Goal: Transaction & Acquisition: Book appointment/travel/reservation

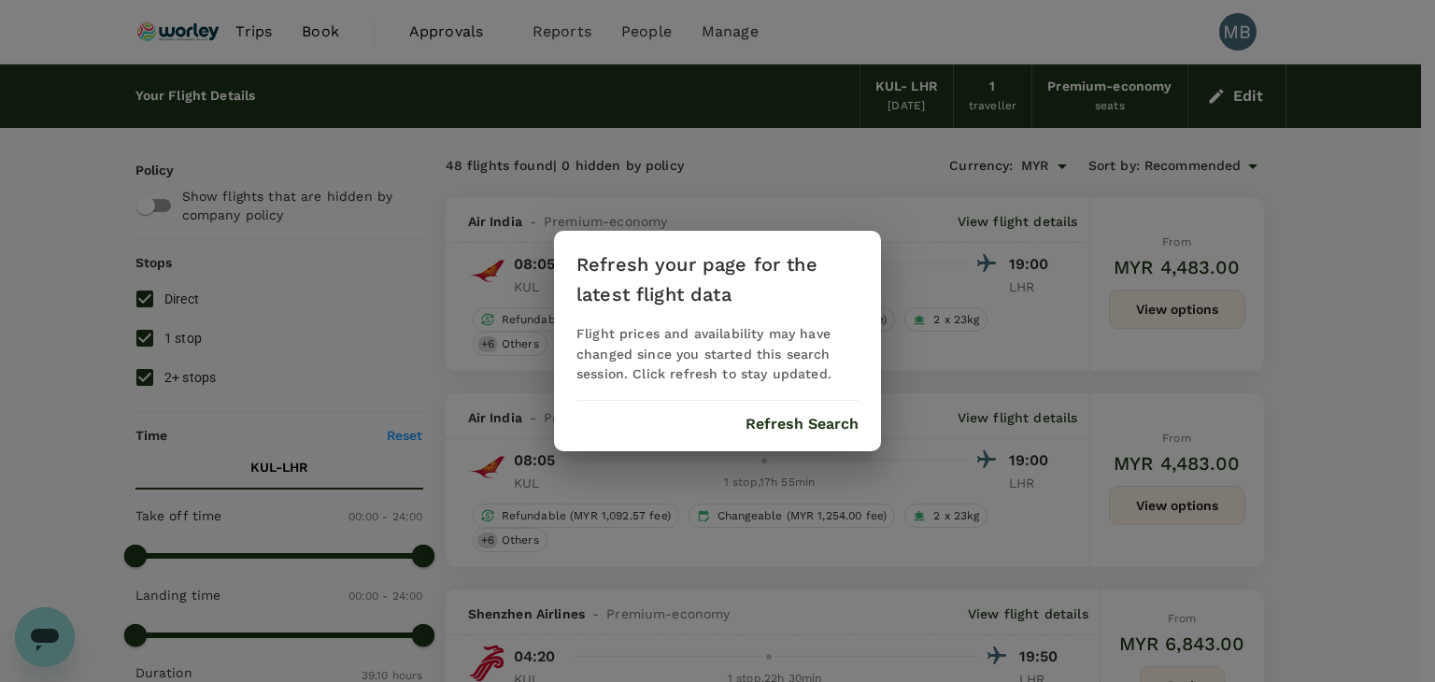
click at [824, 420] on button "Refresh Search" at bounding box center [802, 424] width 113 height 17
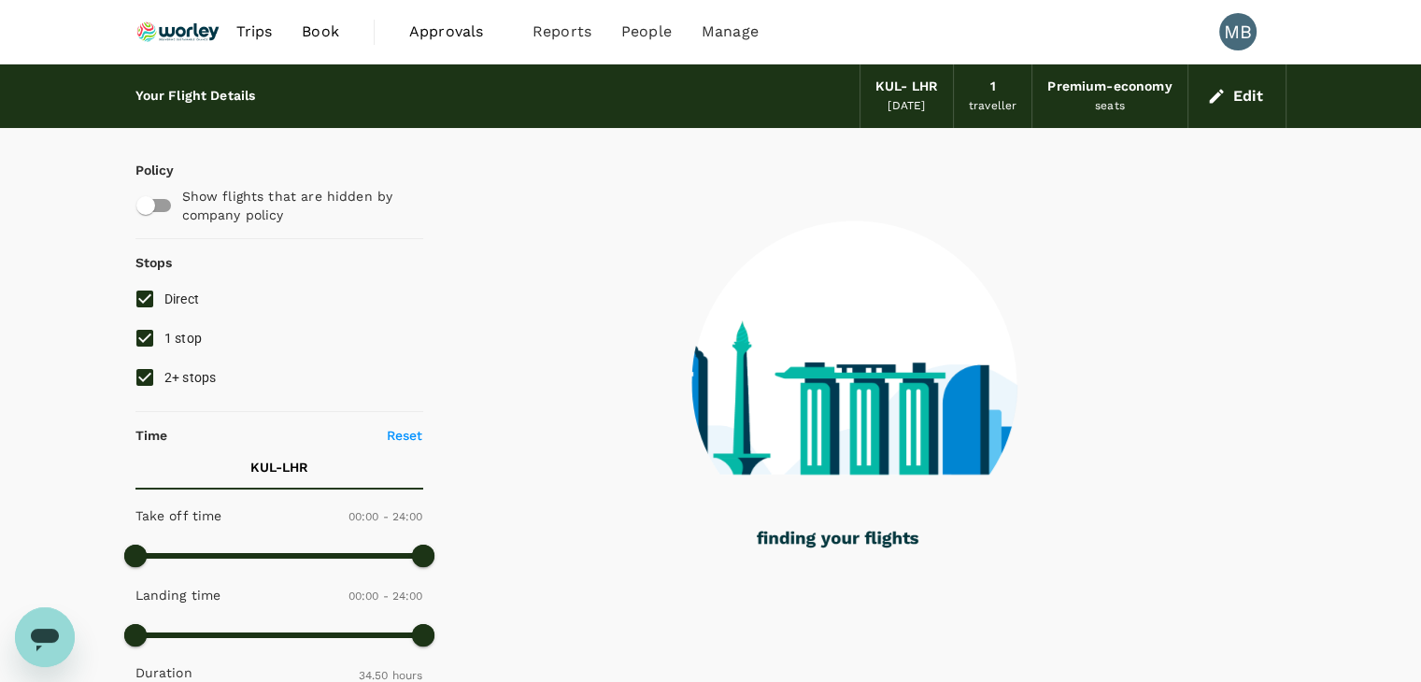
type input "2090"
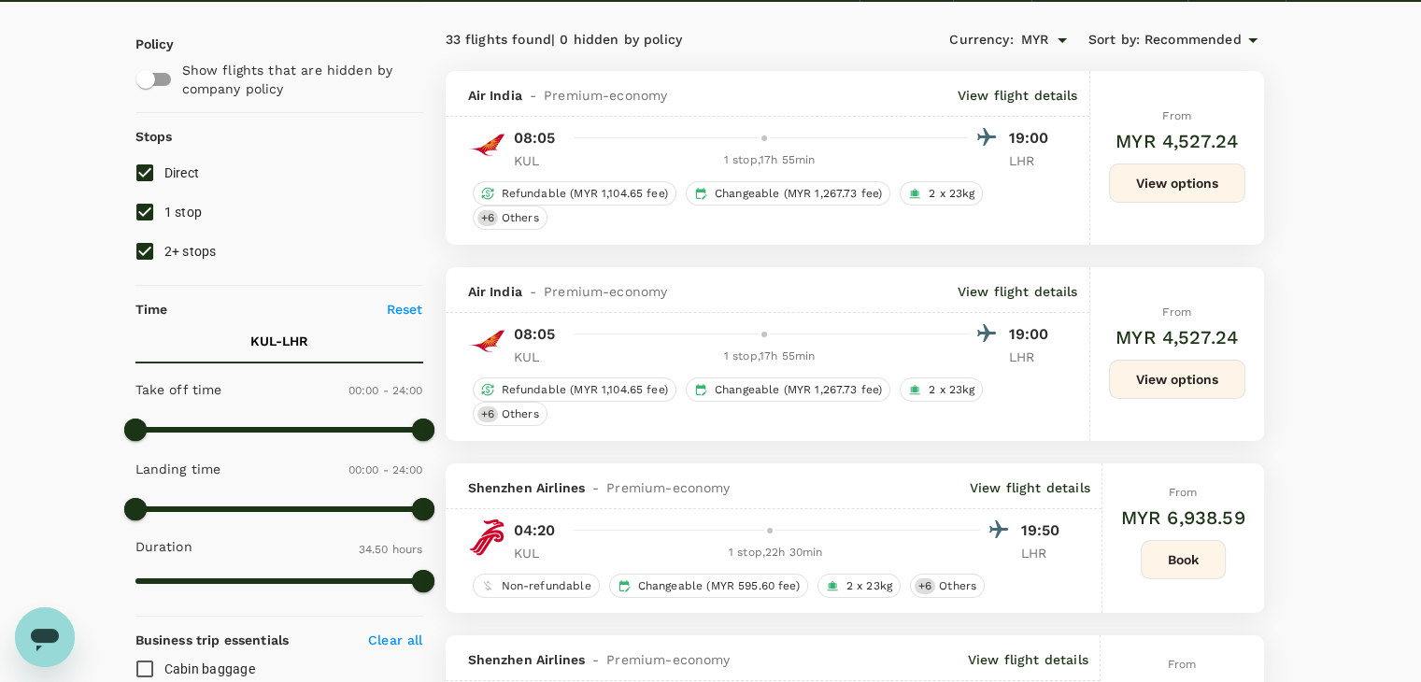
scroll to position [93, 0]
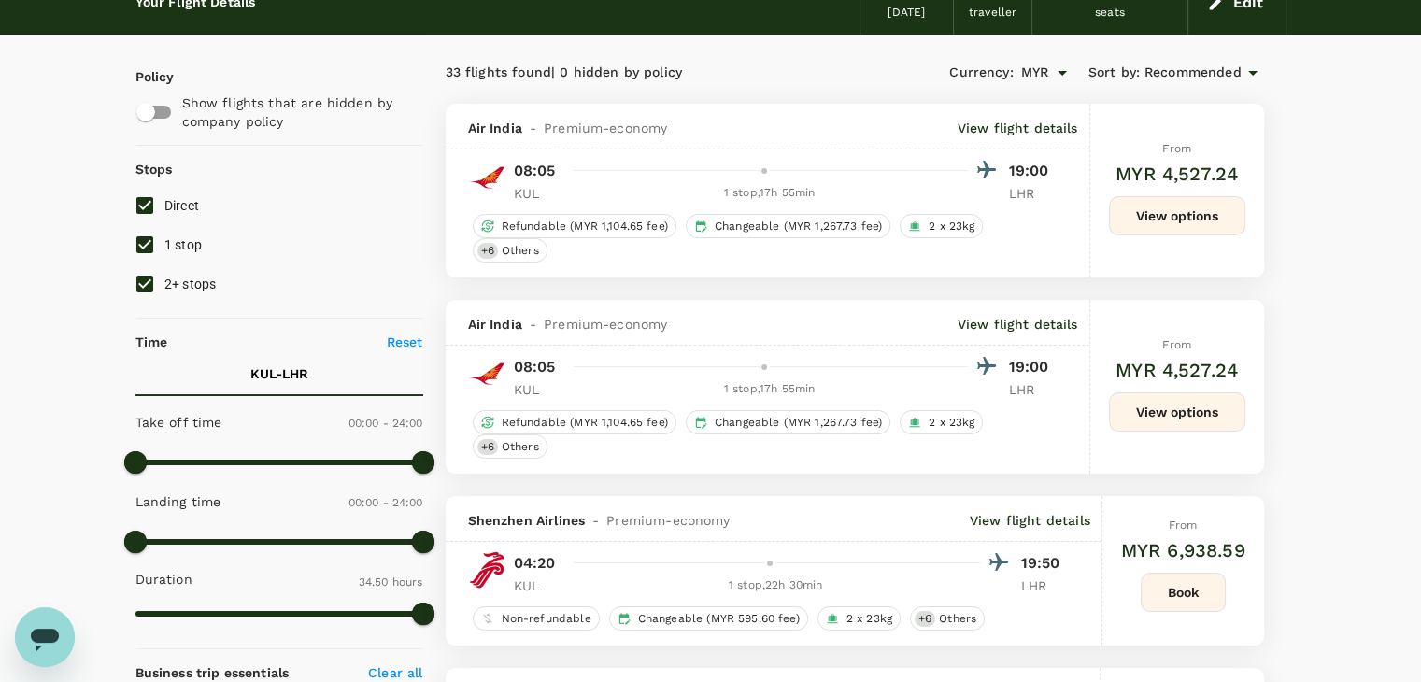
click at [146, 278] on input "2+ stops" at bounding box center [144, 283] width 39 height 39
checkbox input "false"
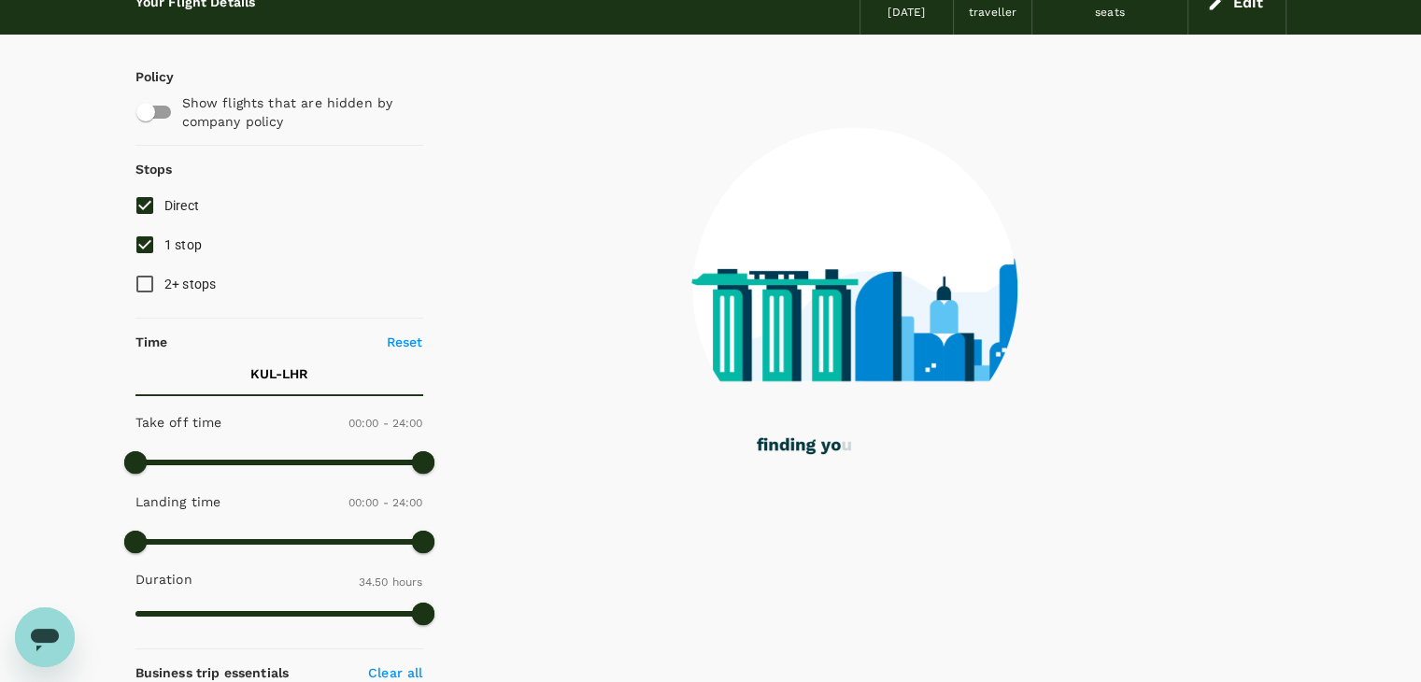
click at [139, 203] on input "Direct" at bounding box center [144, 205] width 39 height 39
checkbox input "false"
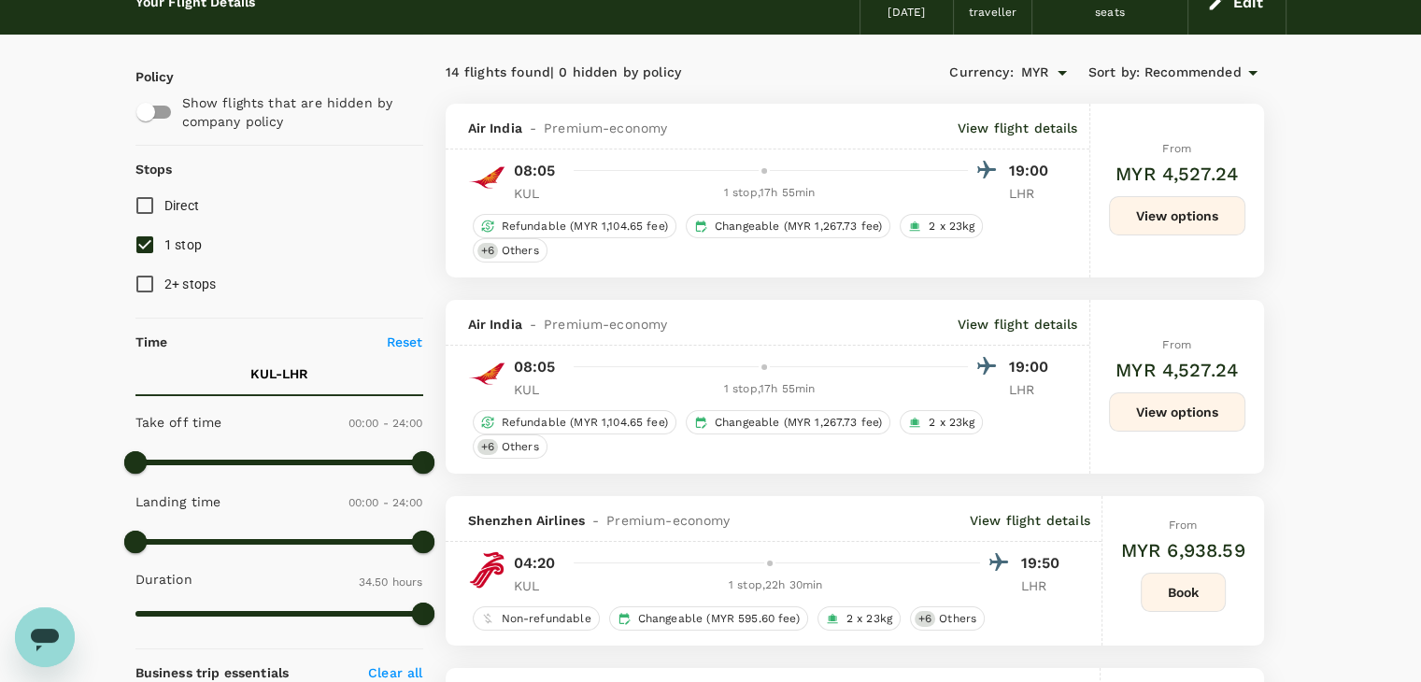
scroll to position [0, 0]
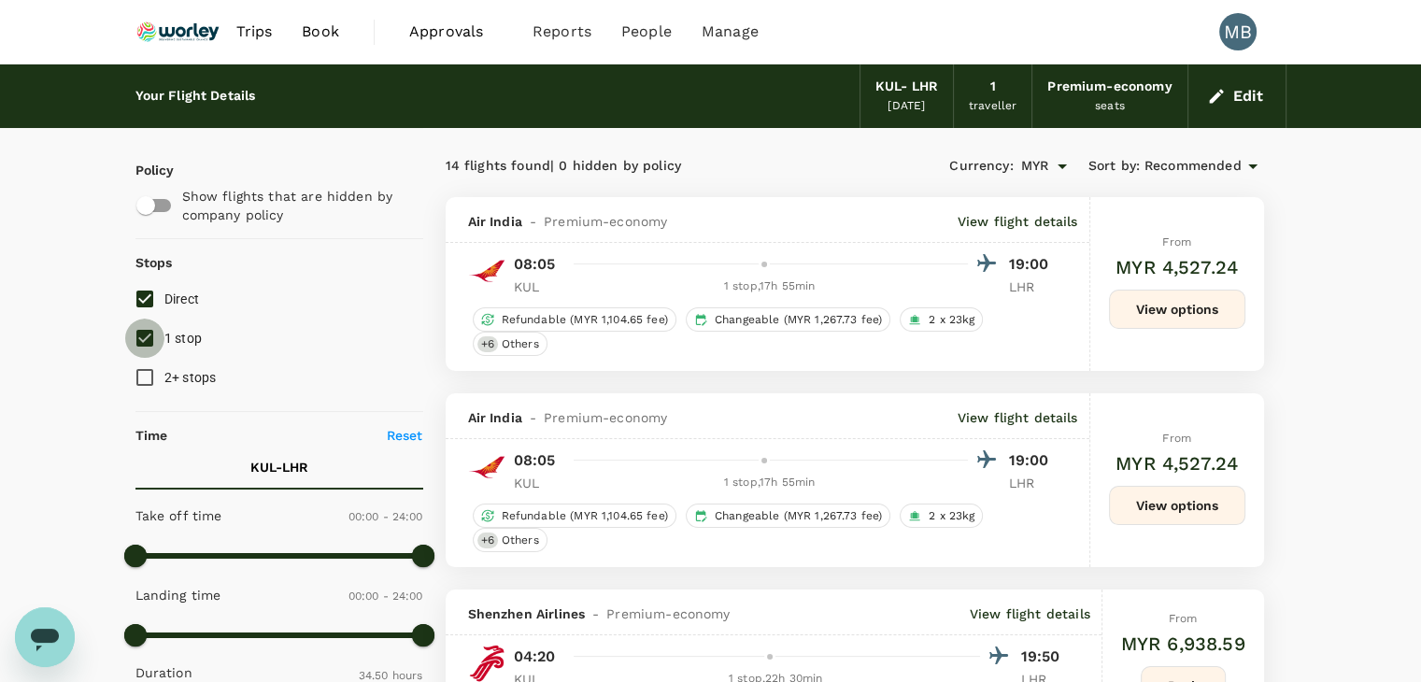
click at [146, 334] on input "1 stop" at bounding box center [144, 338] width 39 height 39
checkbox input "false"
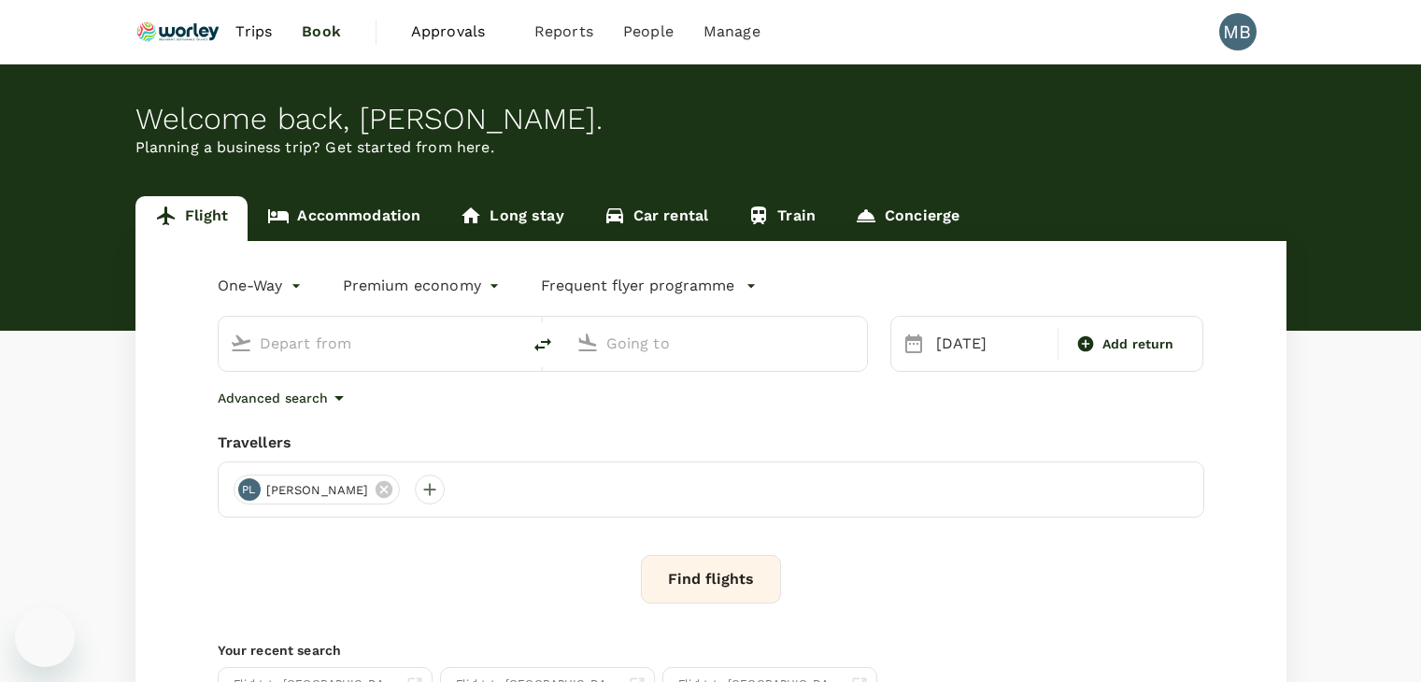
type input "Kuala Lumpur Intl (KUL)"
type input "London Heathrow (LHR)"
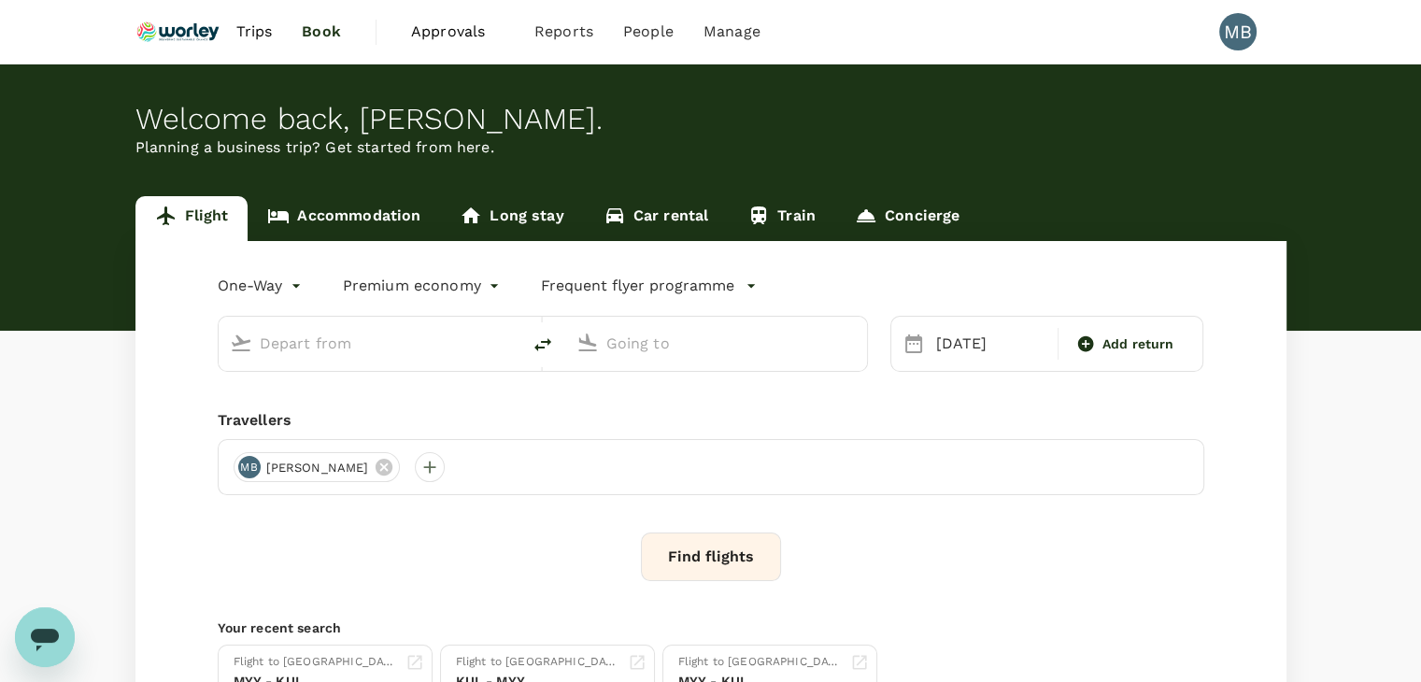
type input "Kuala Lumpur Intl ([GEOGRAPHIC_DATA])"
type input "London Heathrow (LHR)"
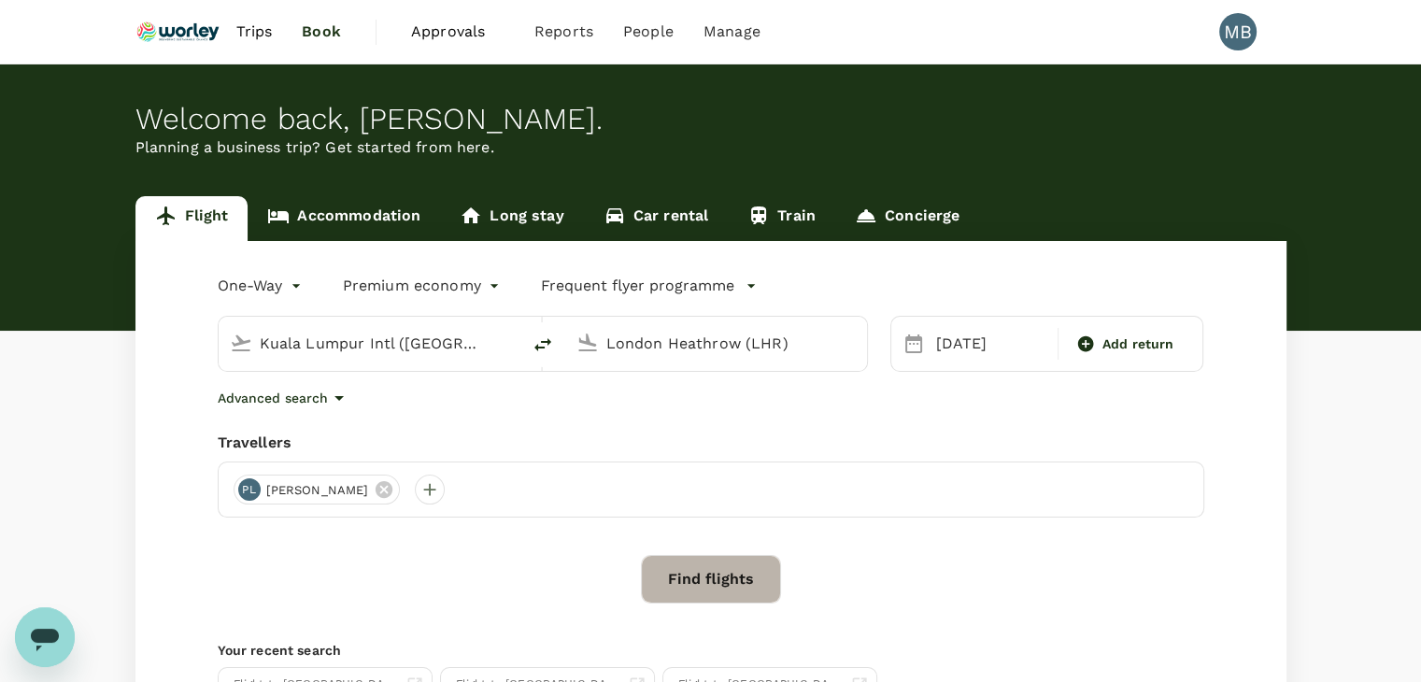
click at [725, 602] on button "Find flights" at bounding box center [711, 579] width 140 height 49
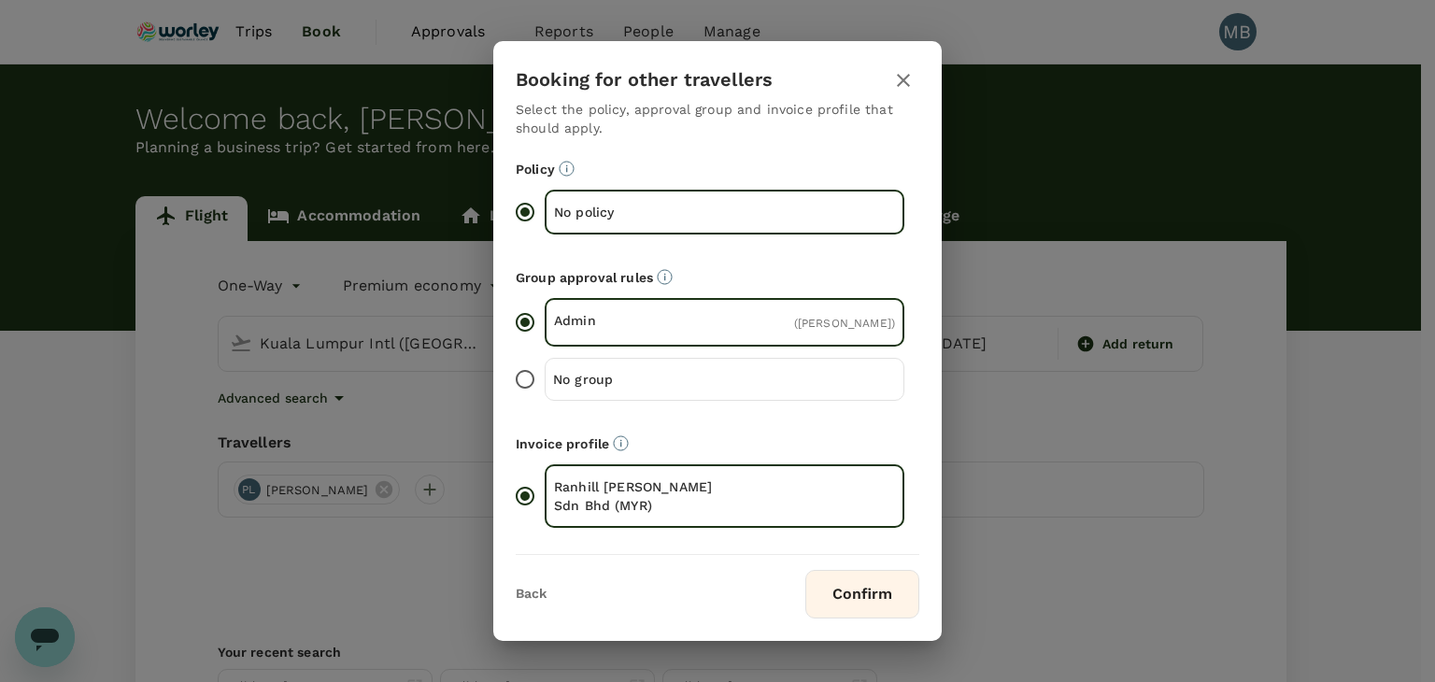
click at [855, 580] on button "Confirm" at bounding box center [863, 594] width 114 height 49
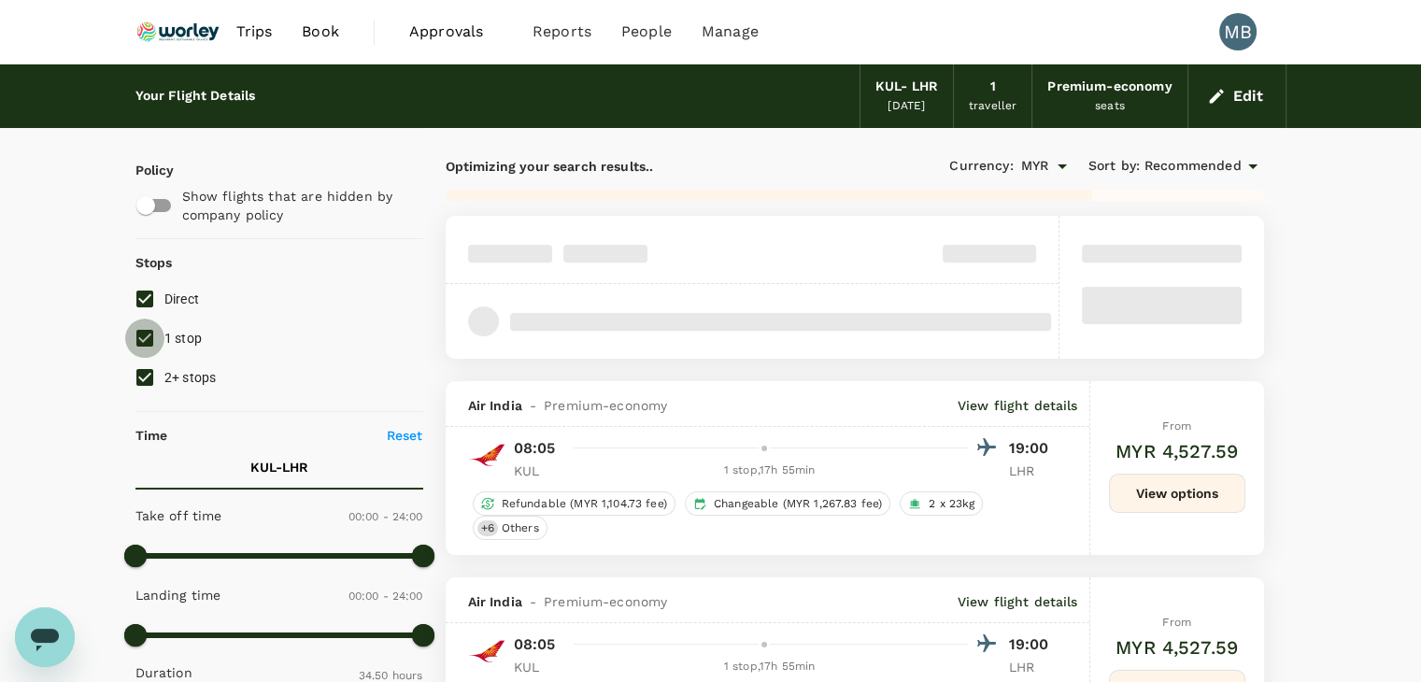
click at [145, 332] on input "1 stop" at bounding box center [144, 338] width 39 height 39
checkbox input "false"
click at [149, 366] on input "2+ stops" at bounding box center [144, 377] width 39 height 39
checkbox input "false"
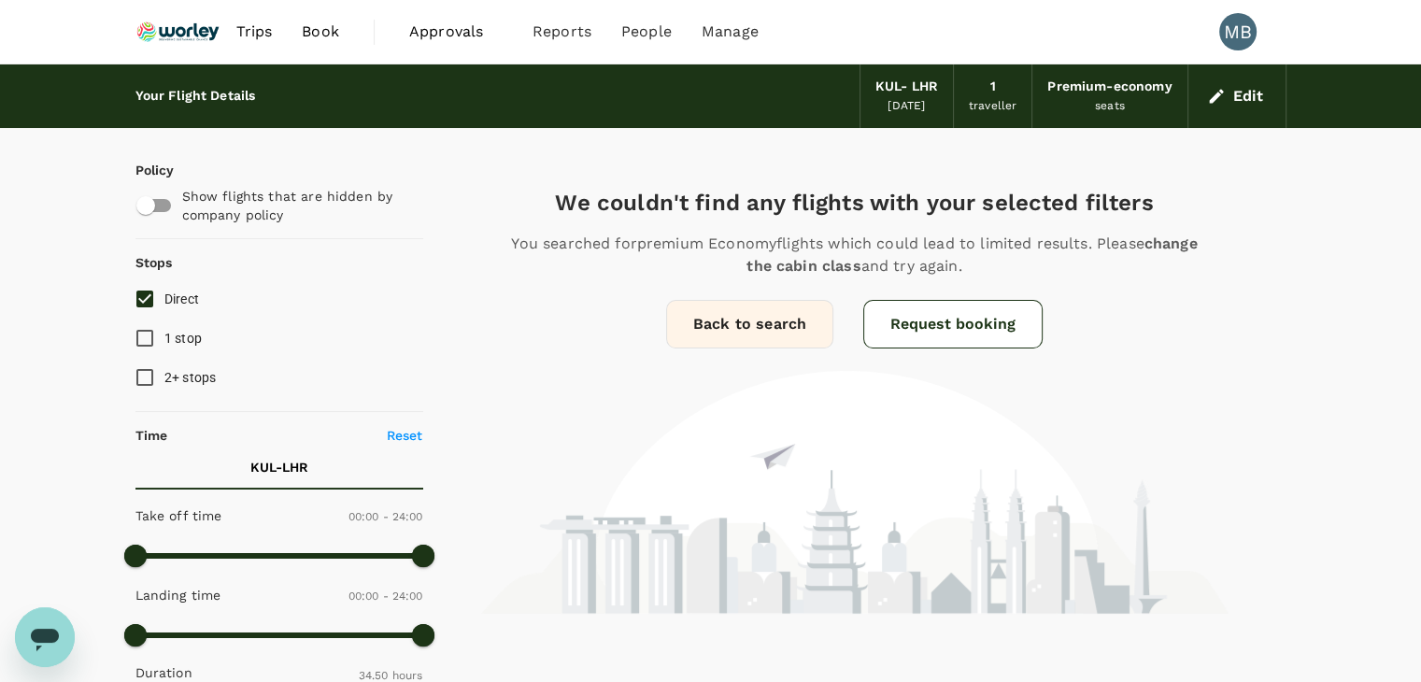
click at [1231, 98] on button "Edit" at bounding box center [1237, 96] width 67 height 30
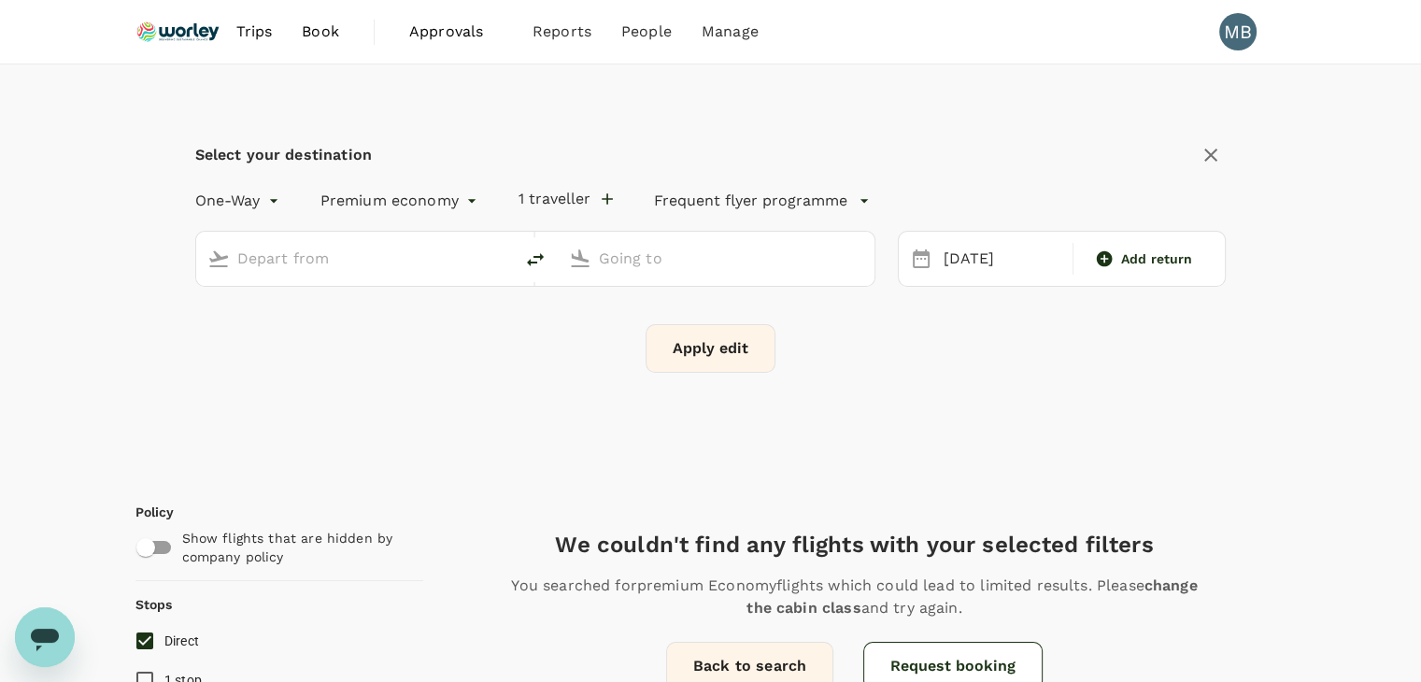
type input "Kuala Lumpur Intl ([GEOGRAPHIC_DATA])"
type input "London Heathrow (LHR)"
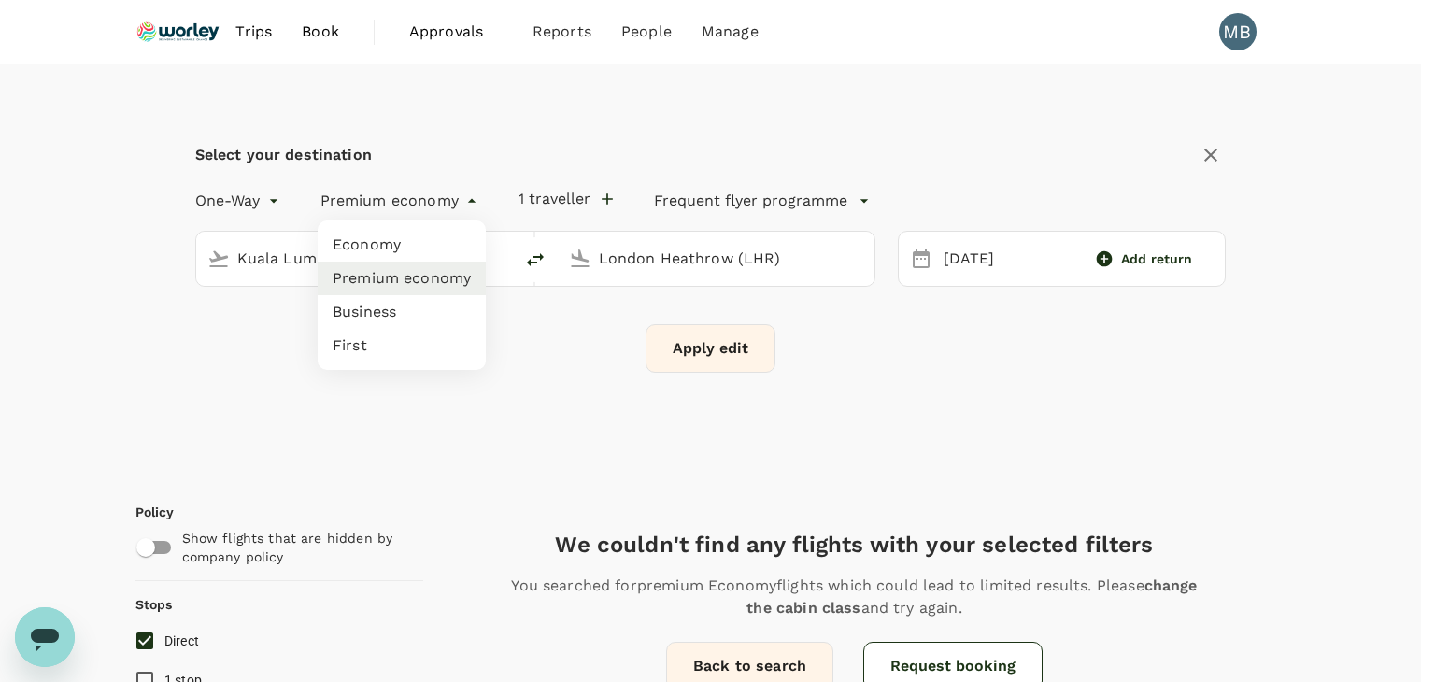
click at [441, 244] on li "Economy" at bounding box center [402, 245] width 168 height 34
type input "economy"
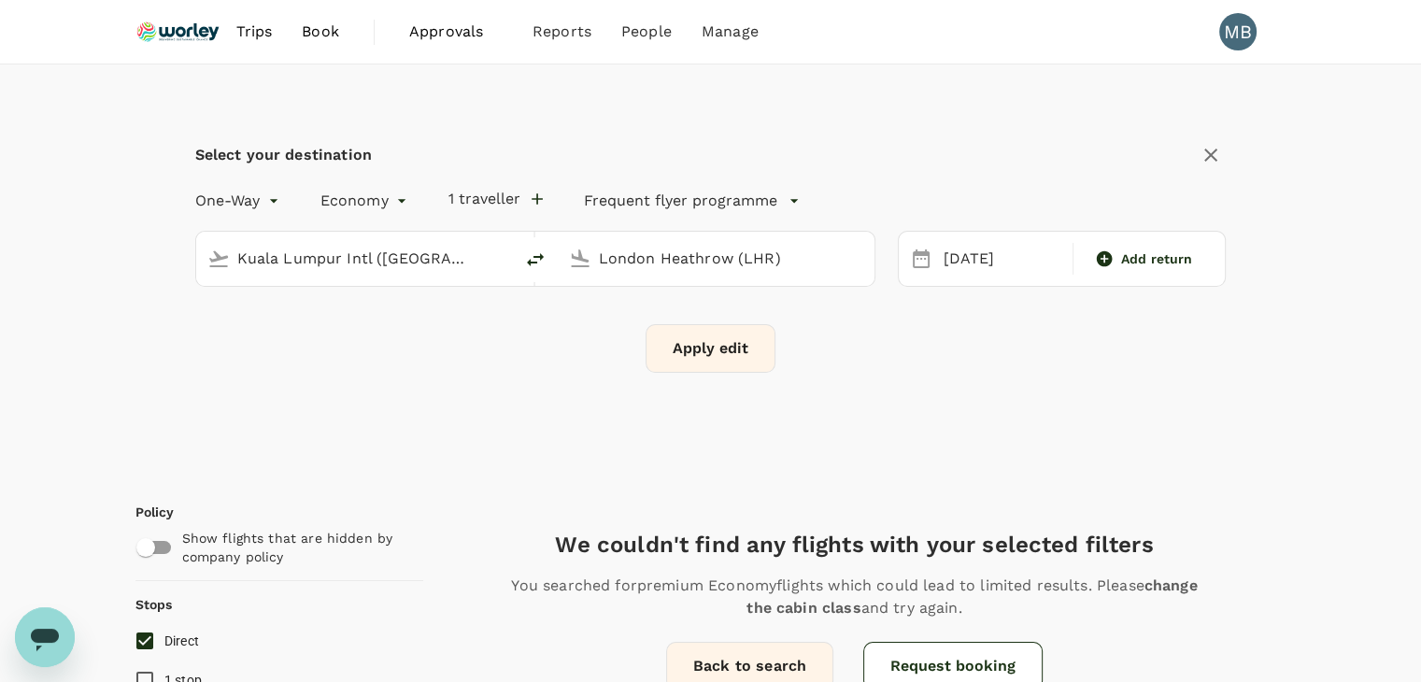
click at [685, 335] on button "Apply edit" at bounding box center [711, 348] width 130 height 49
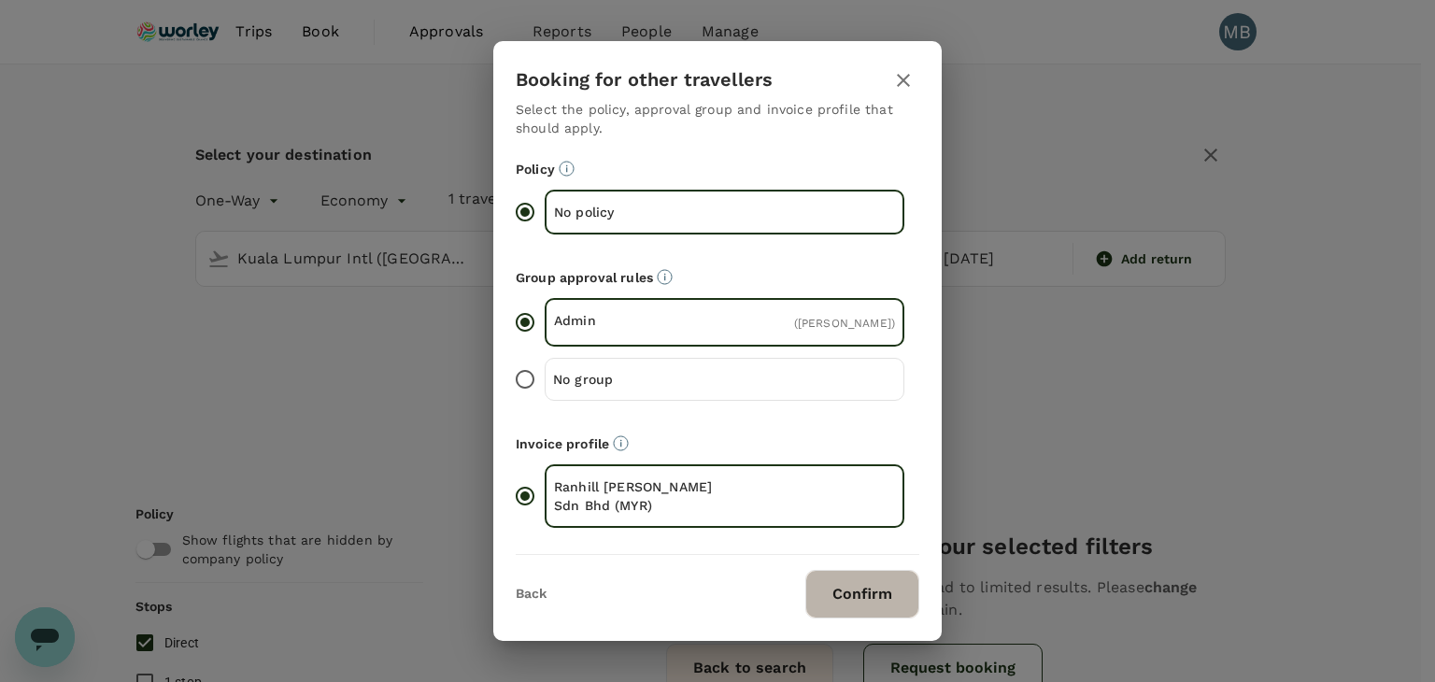
click at [877, 592] on button "Confirm" at bounding box center [863, 594] width 114 height 49
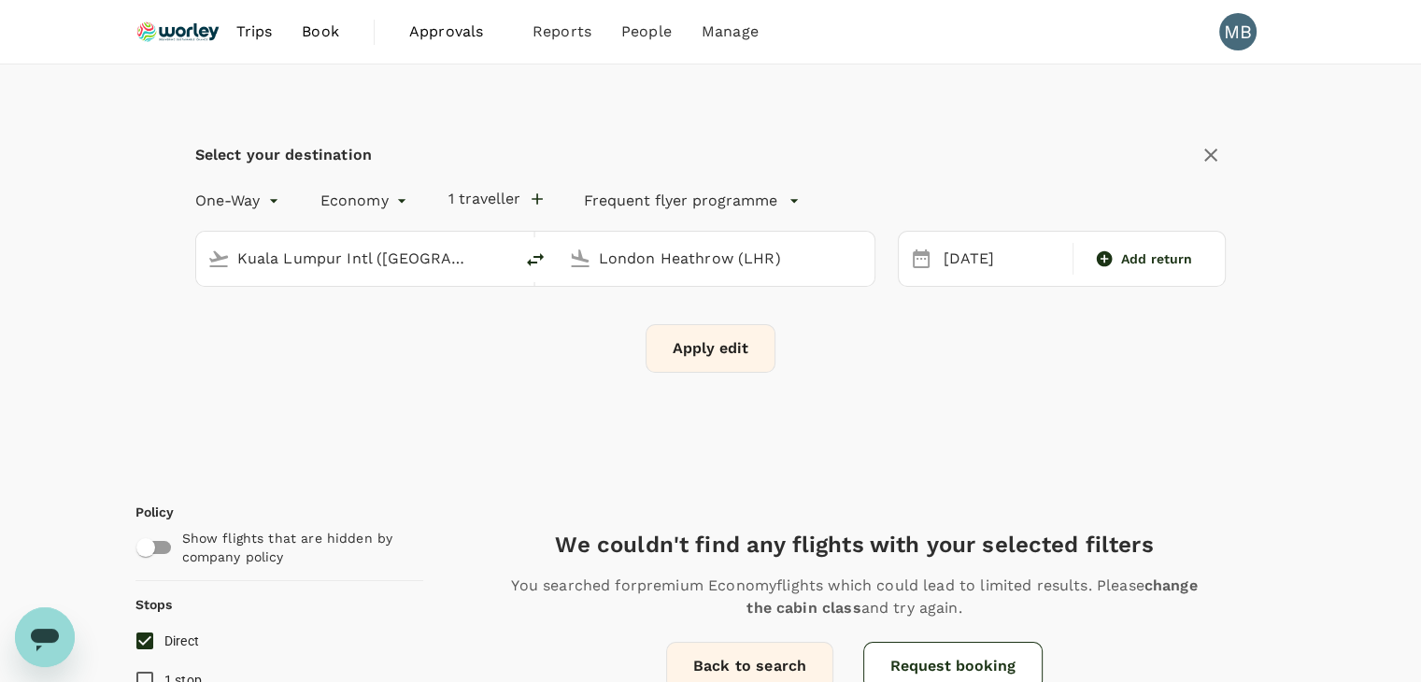
checkbox input "false"
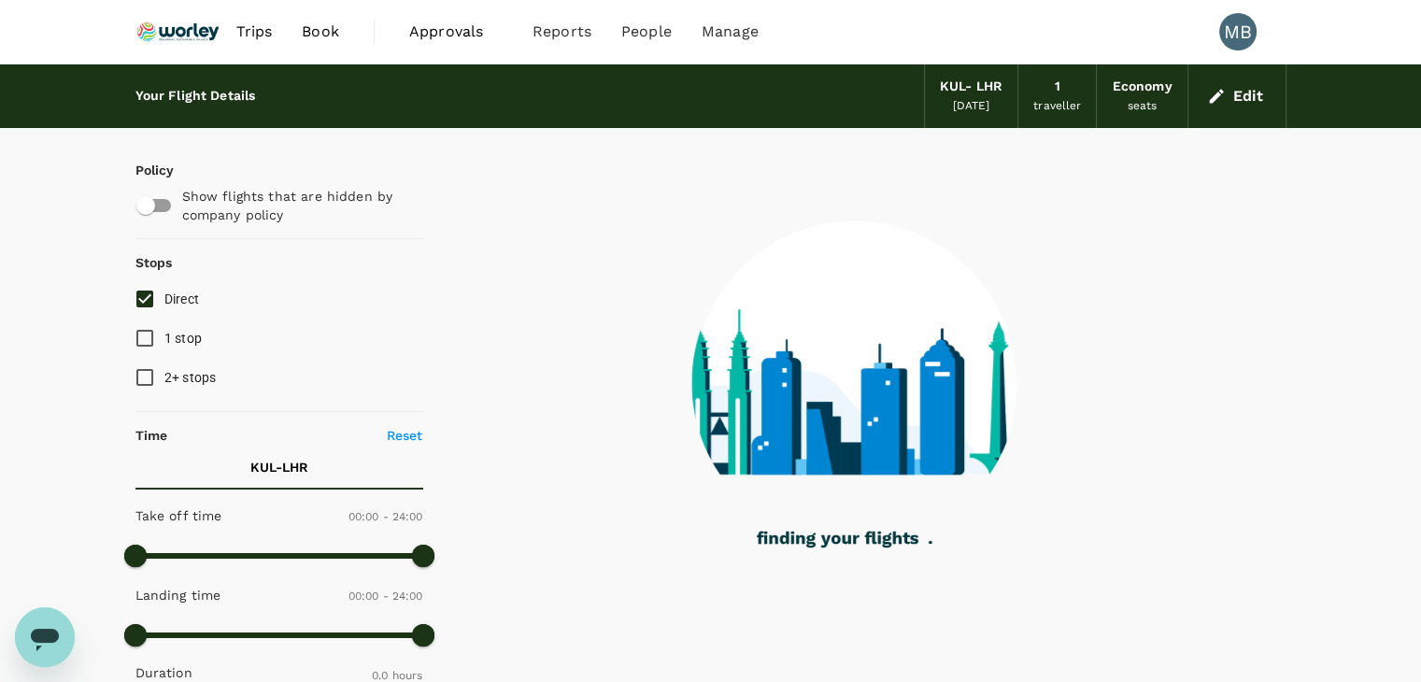
type input "2145"
checkbox input "true"
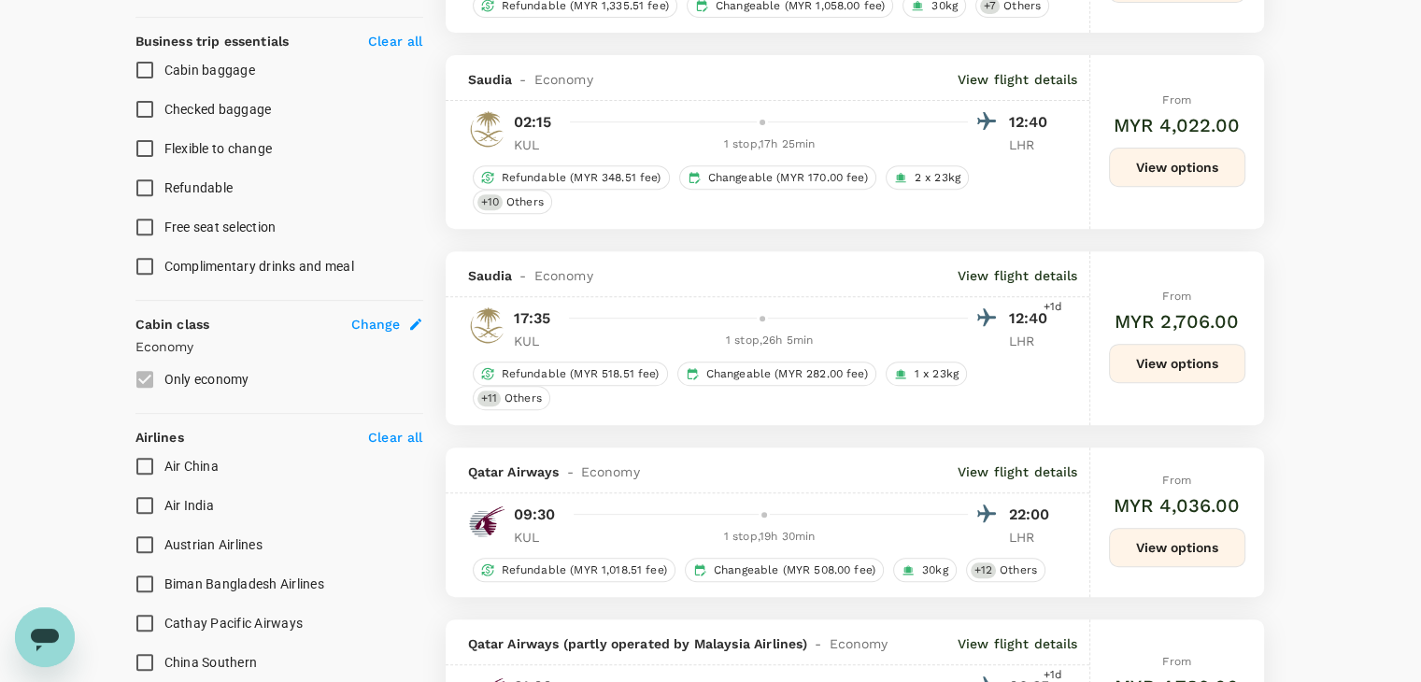
scroll to position [748, 0]
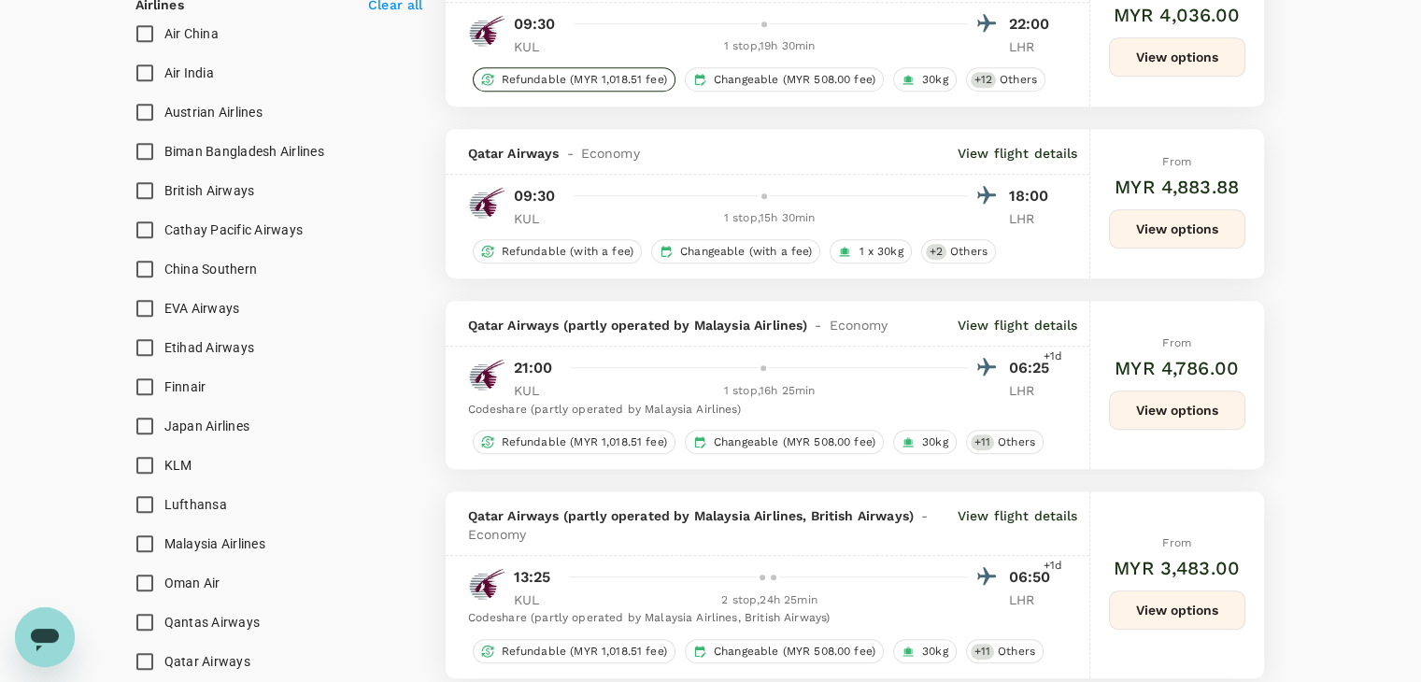
type input "4230"
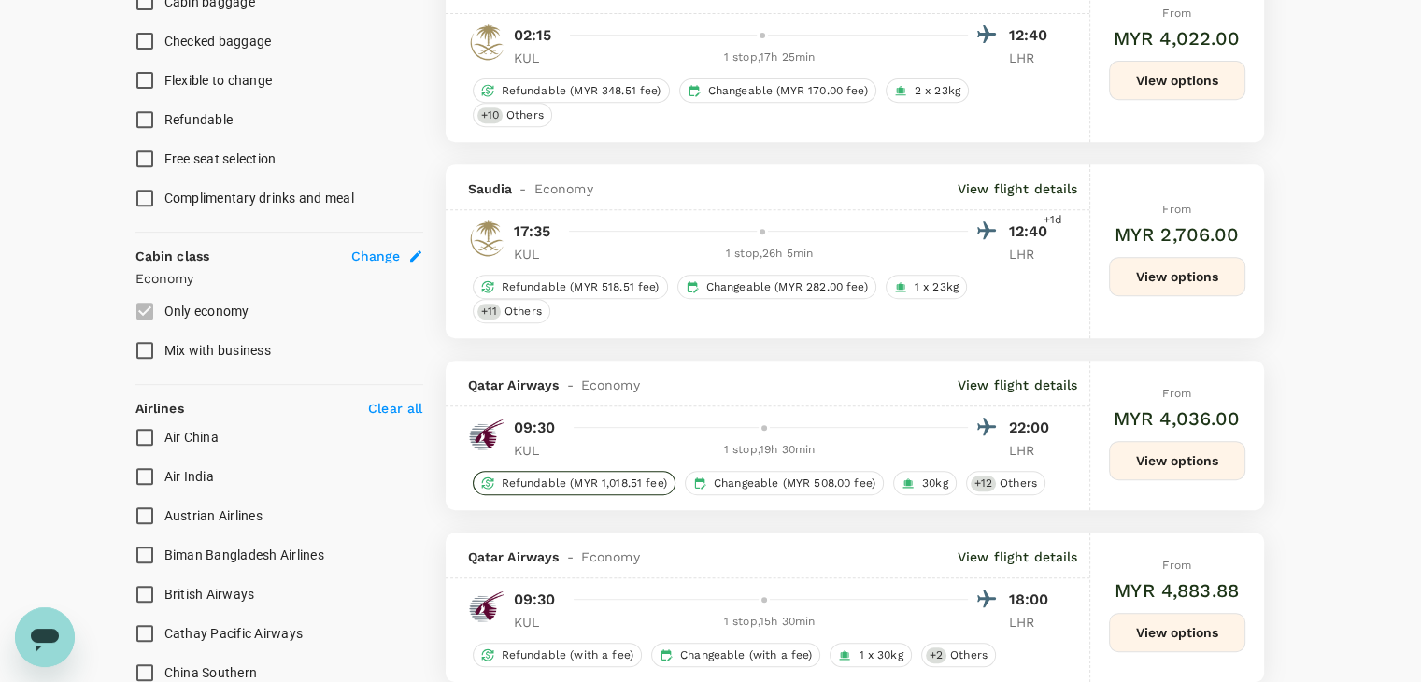
scroll to position [787, 0]
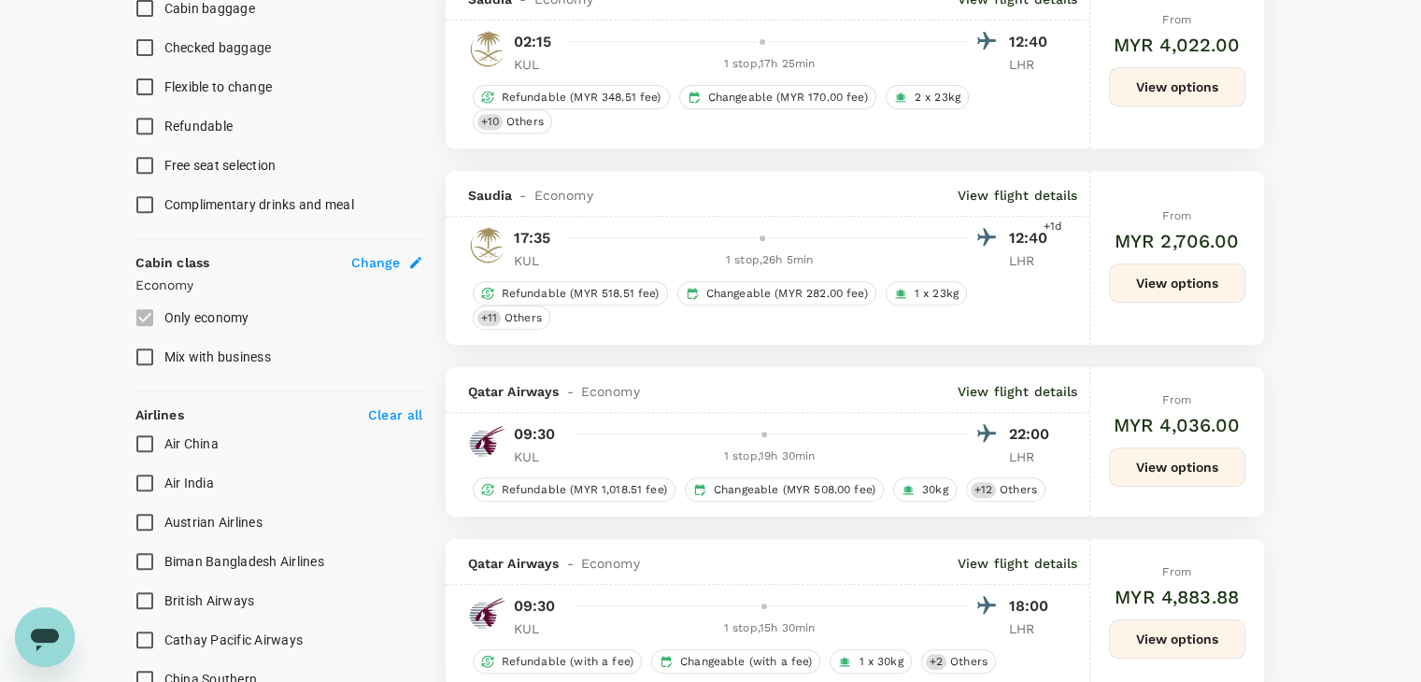
click at [144, 593] on input "British Airways" at bounding box center [144, 600] width 39 height 39
checkbox input "true"
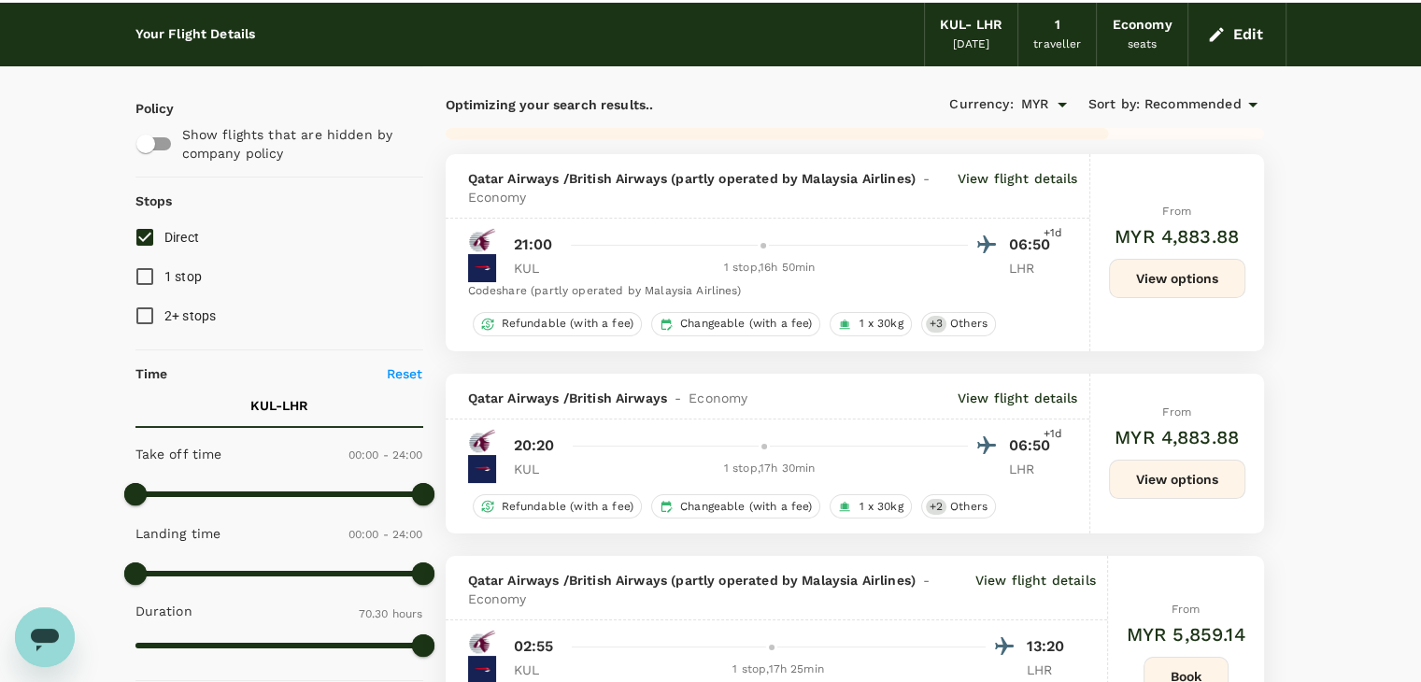
scroll to position [0, 0]
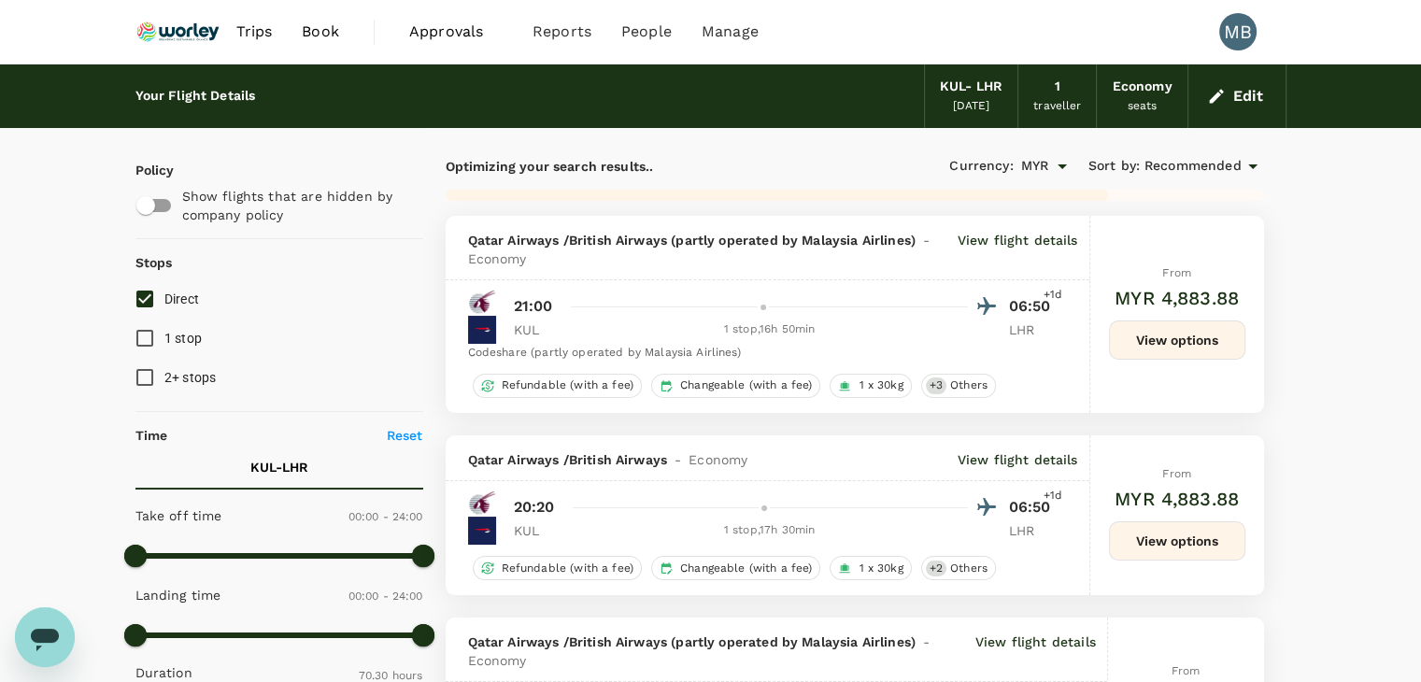
click at [151, 298] on input "Direct" at bounding box center [144, 298] width 39 height 39
checkbox input "true"
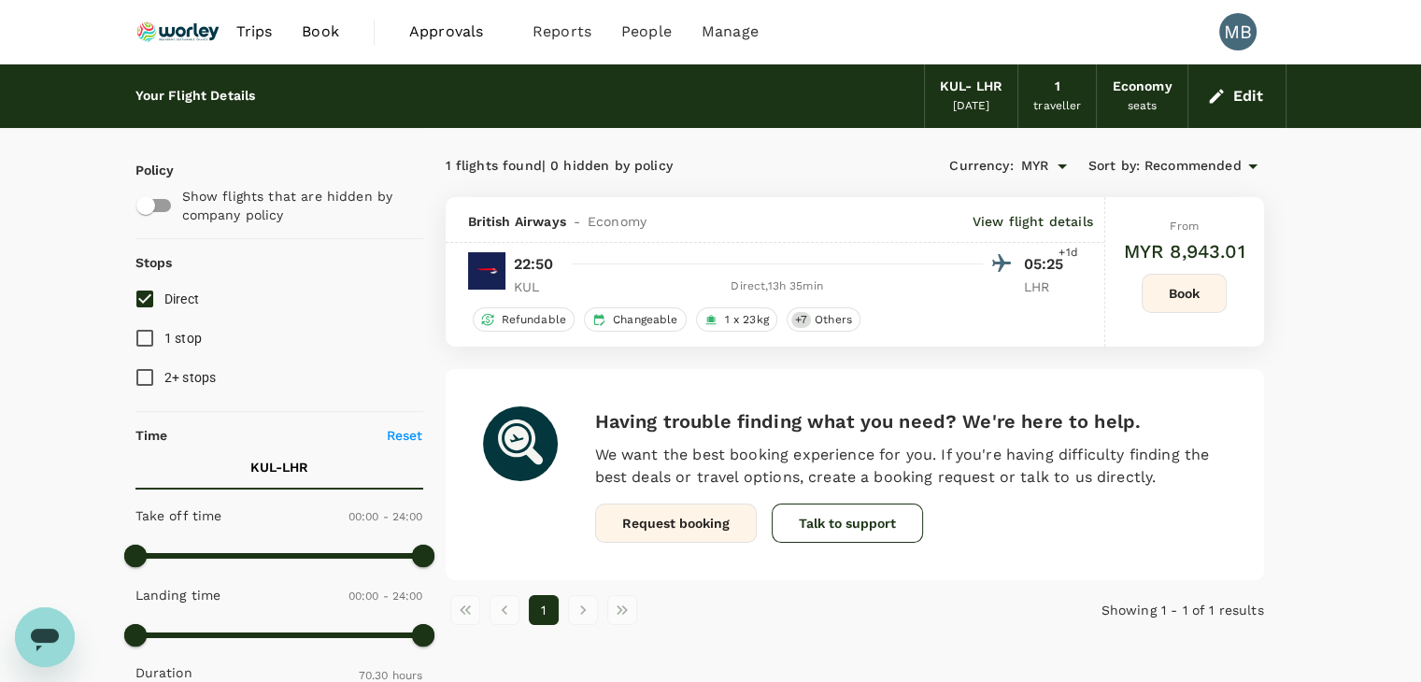
click at [1043, 221] on p "View flight details" at bounding box center [1033, 221] width 121 height 19
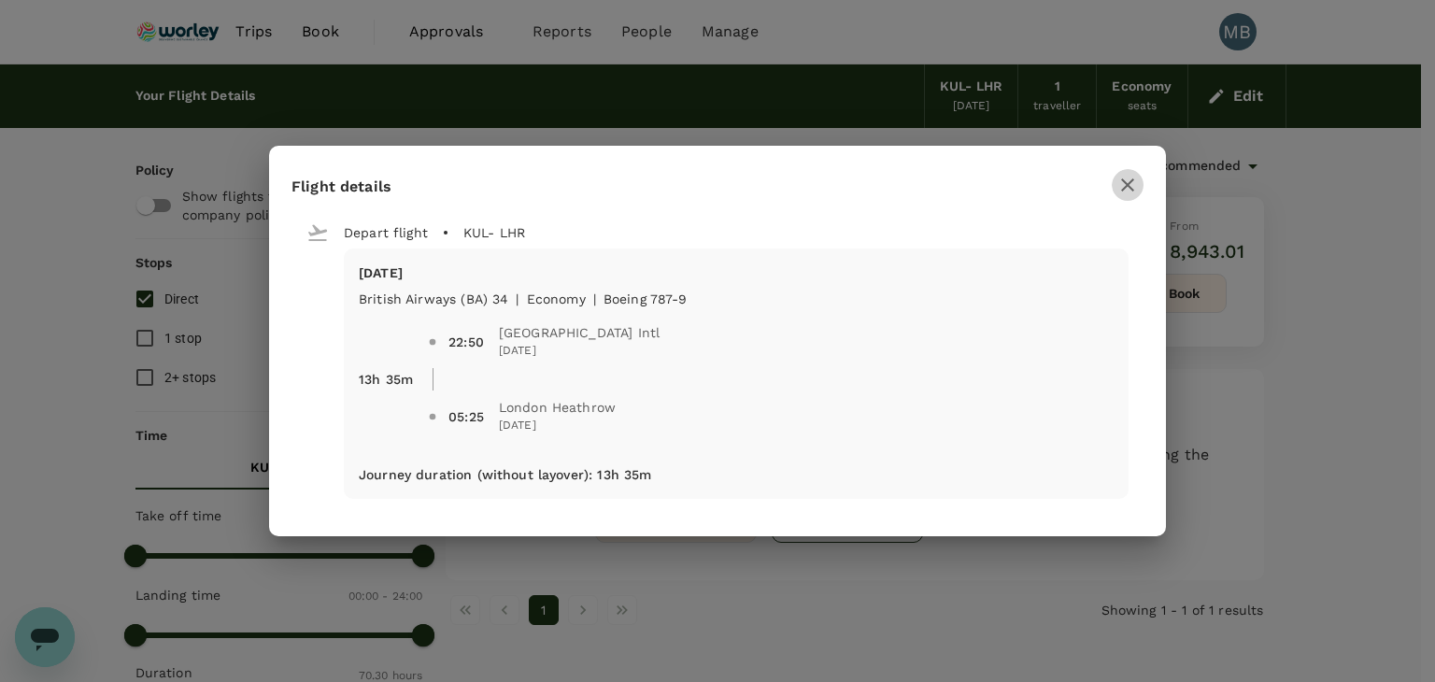
click at [1128, 181] on icon "button" at bounding box center [1128, 185] width 22 height 22
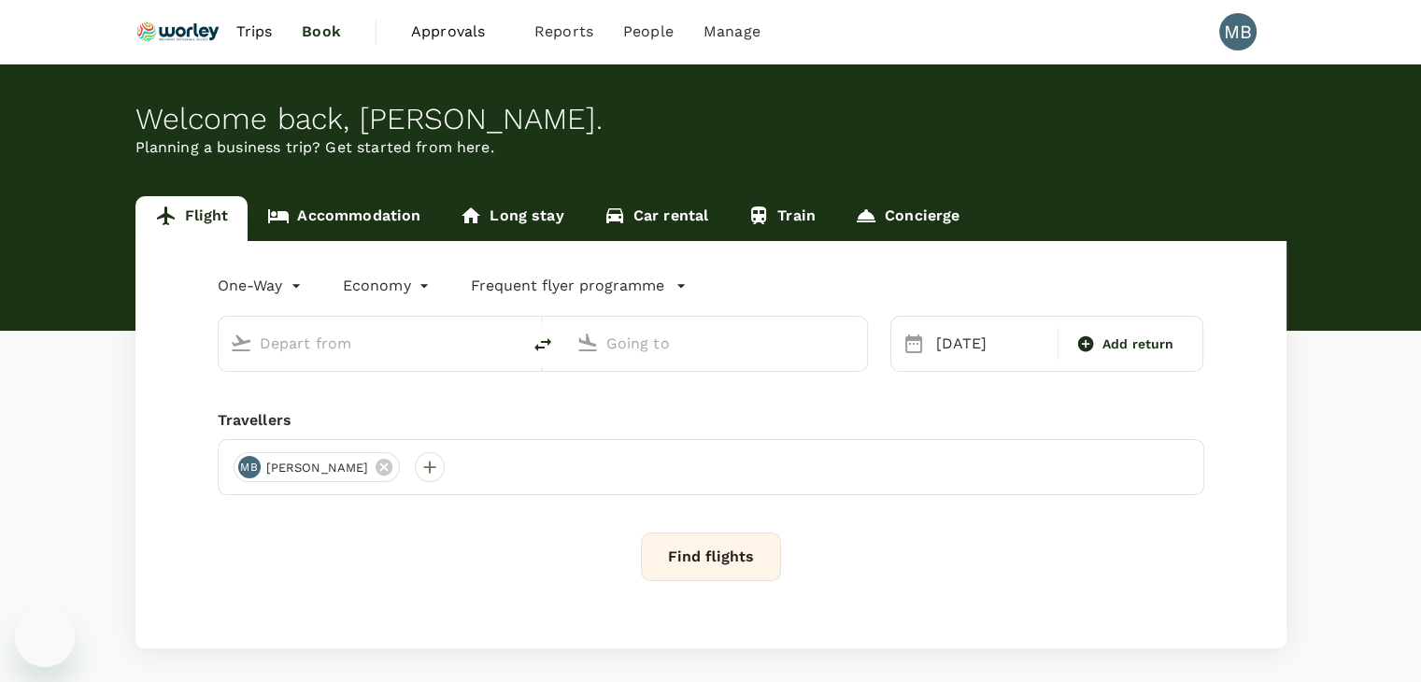
type input "Kuala Lumpur Intl ([GEOGRAPHIC_DATA])"
type input "London Heathrow (LHR)"
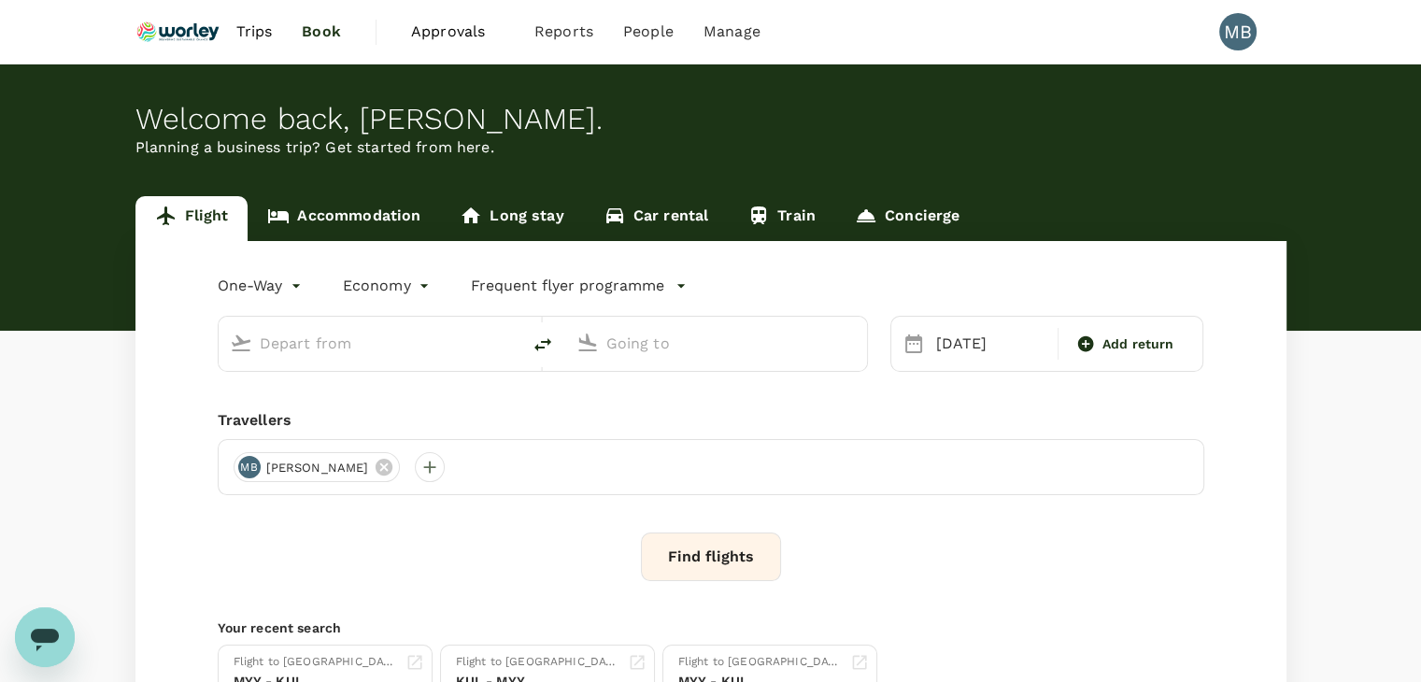
type input "Kuala Lumpur Intl ([GEOGRAPHIC_DATA])"
type input "London Heathrow (LHR)"
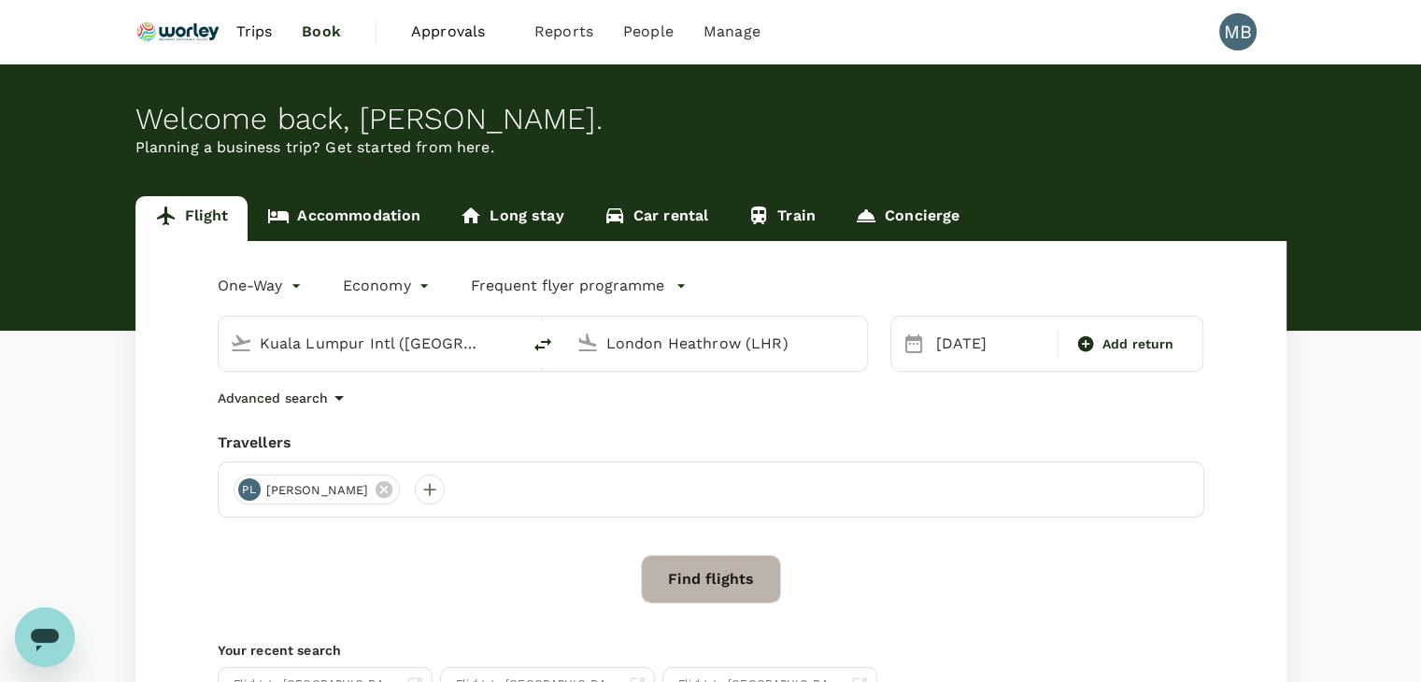
click at [751, 592] on button "Find flights" at bounding box center [711, 579] width 140 height 49
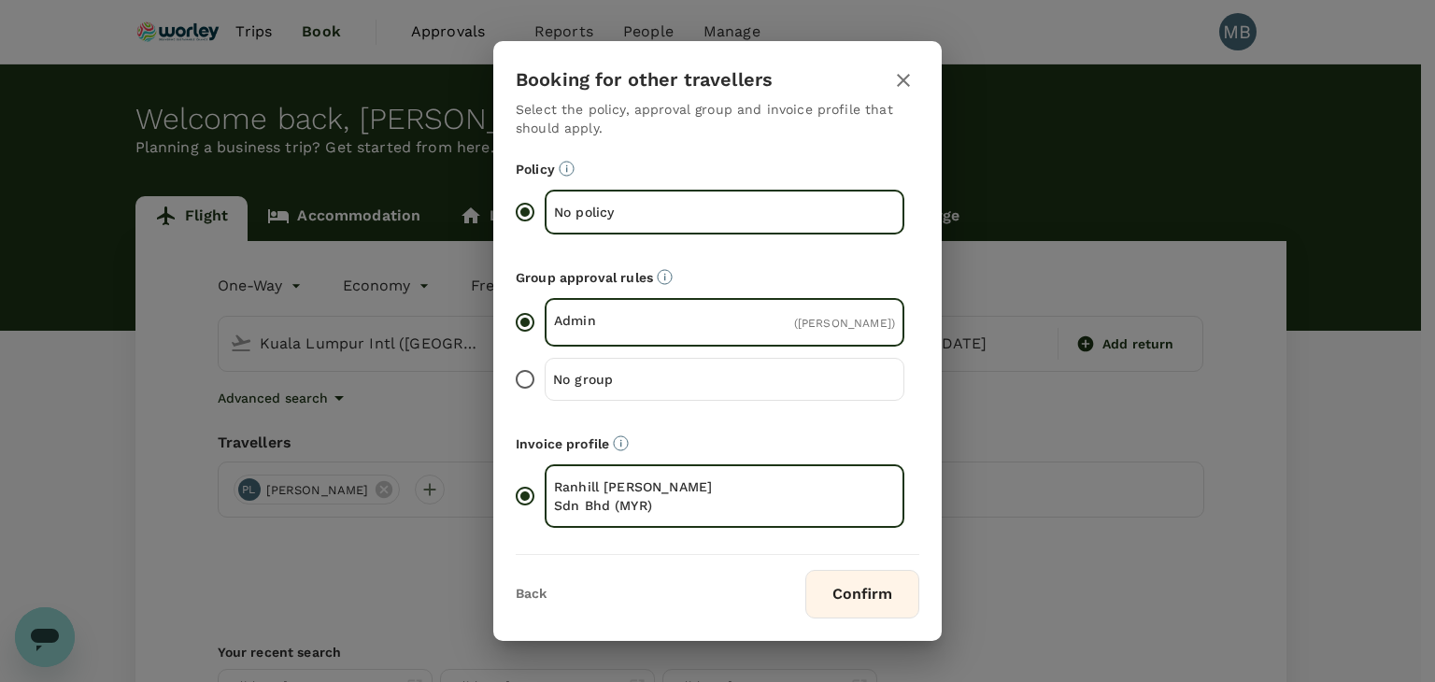
click at [537, 381] on input "No group" at bounding box center [525, 379] width 39 height 39
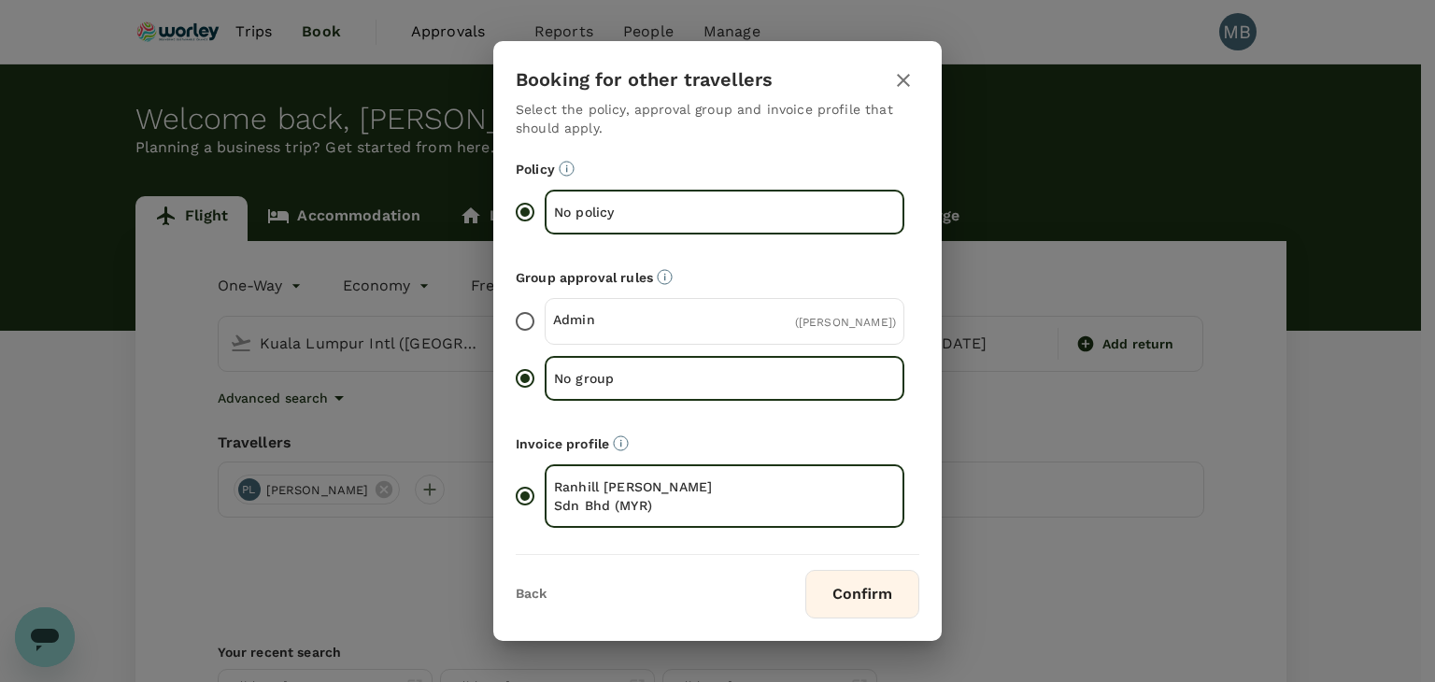
click at [853, 592] on button "Confirm" at bounding box center [863, 594] width 114 height 49
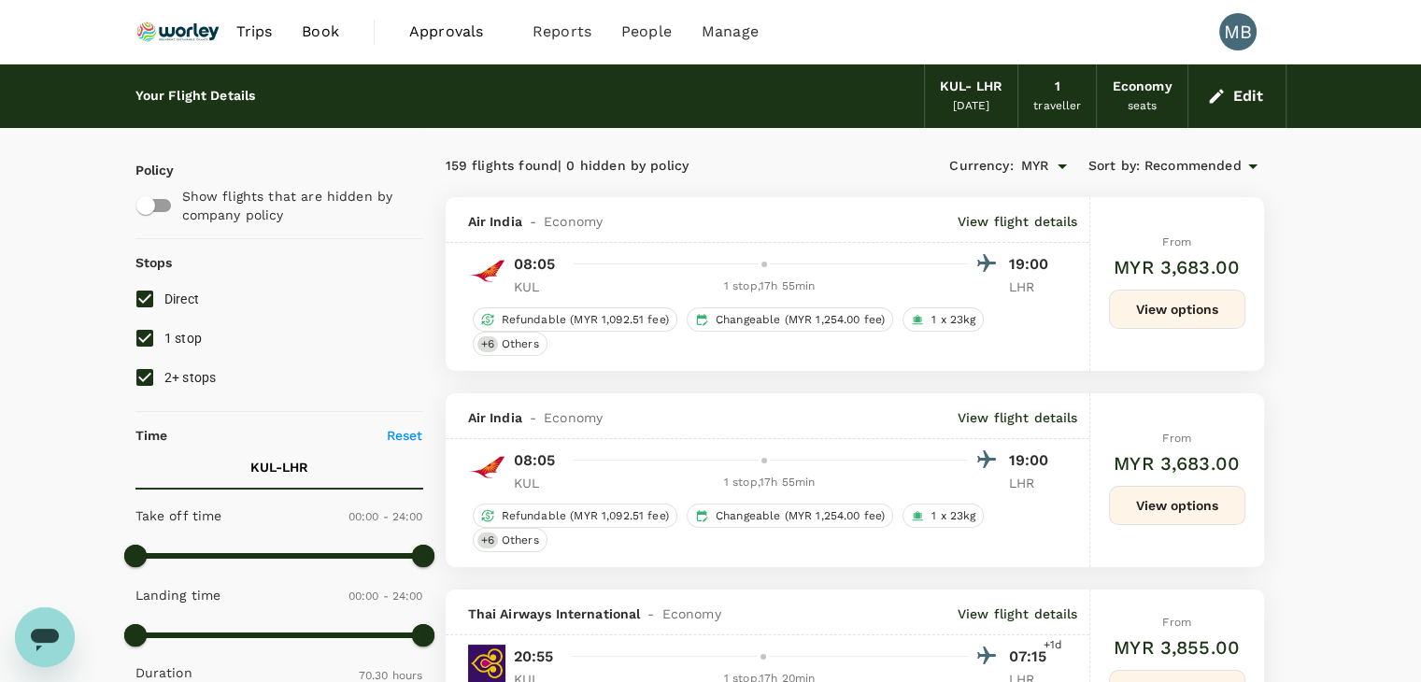
type input "4230"
click at [153, 368] on input "2+ stops" at bounding box center [144, 377] width 39 height 39
checkbox input "false"
click at [137, 334] on input "1 stop" at bounding box center [144, 338] width 39 height 39
checkbox input "false"
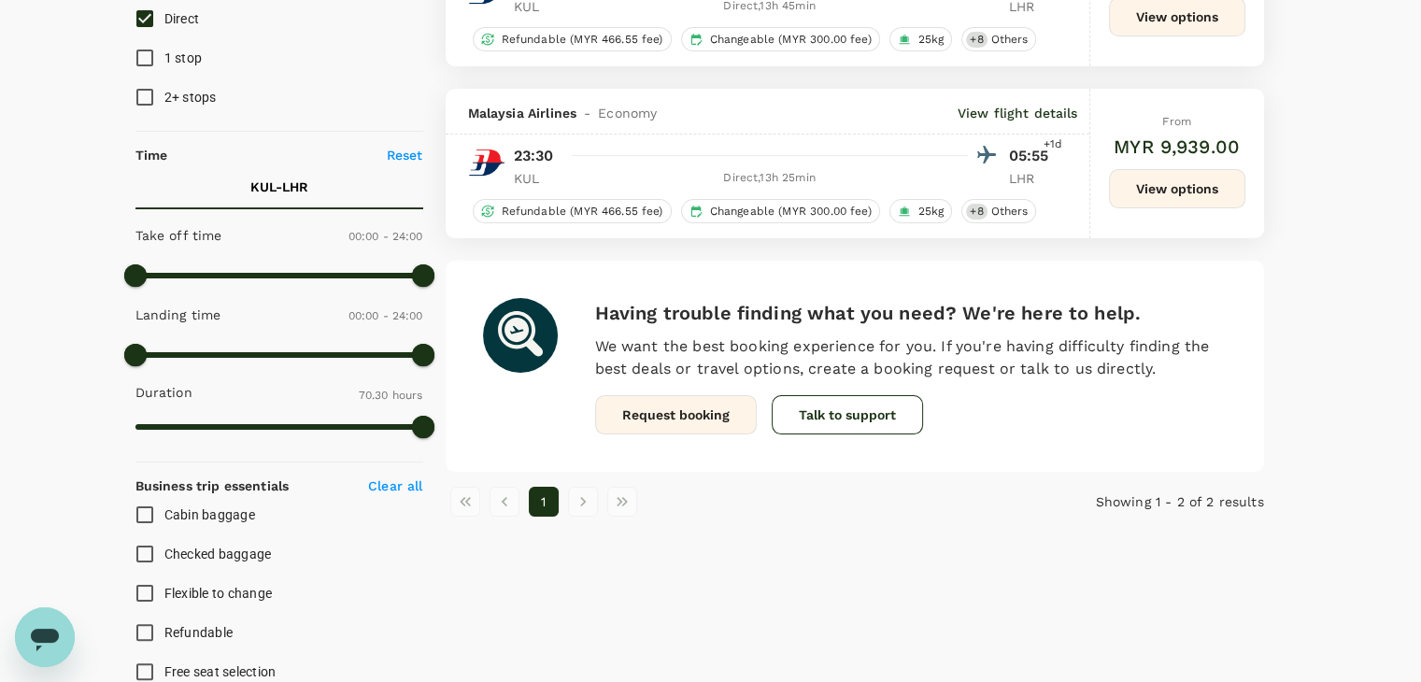
type input "MYR"
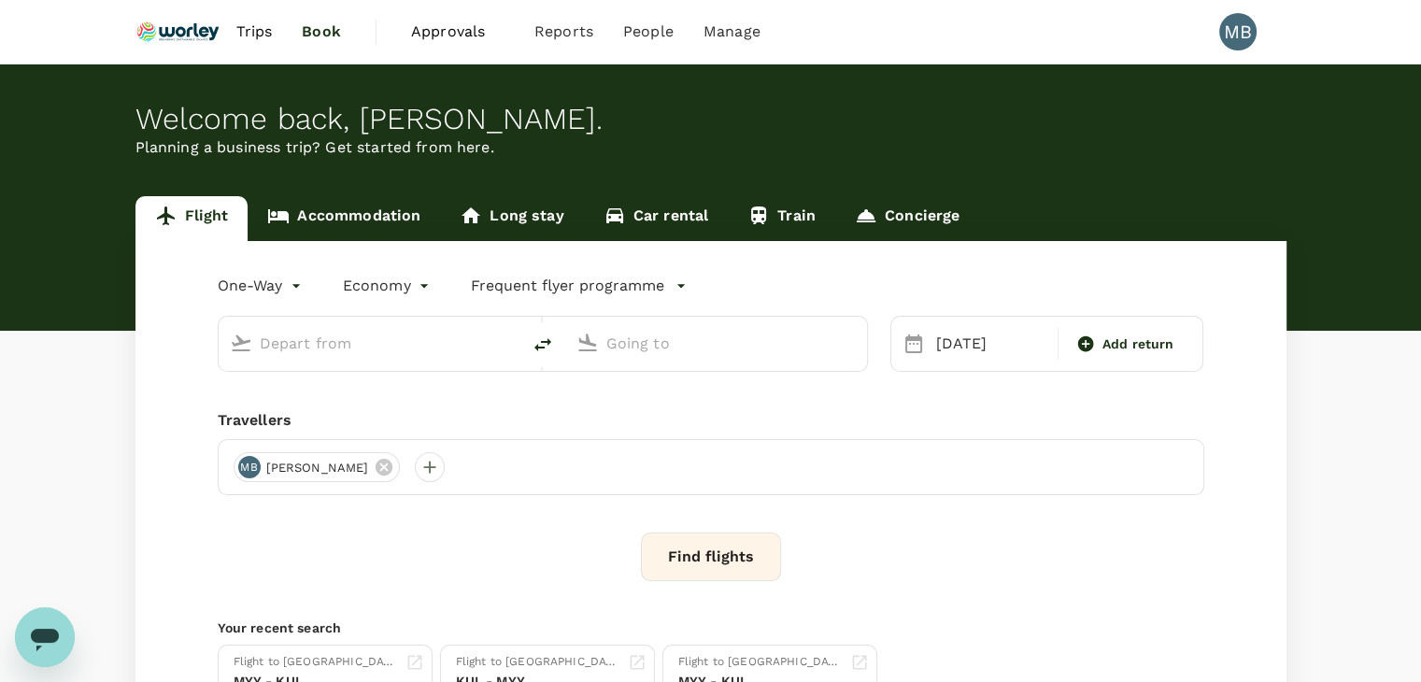
type input "Kuala Lumpur Intl ([GEOGRAPHIC_DATA])"
type input "London Heathrow (LHR)"
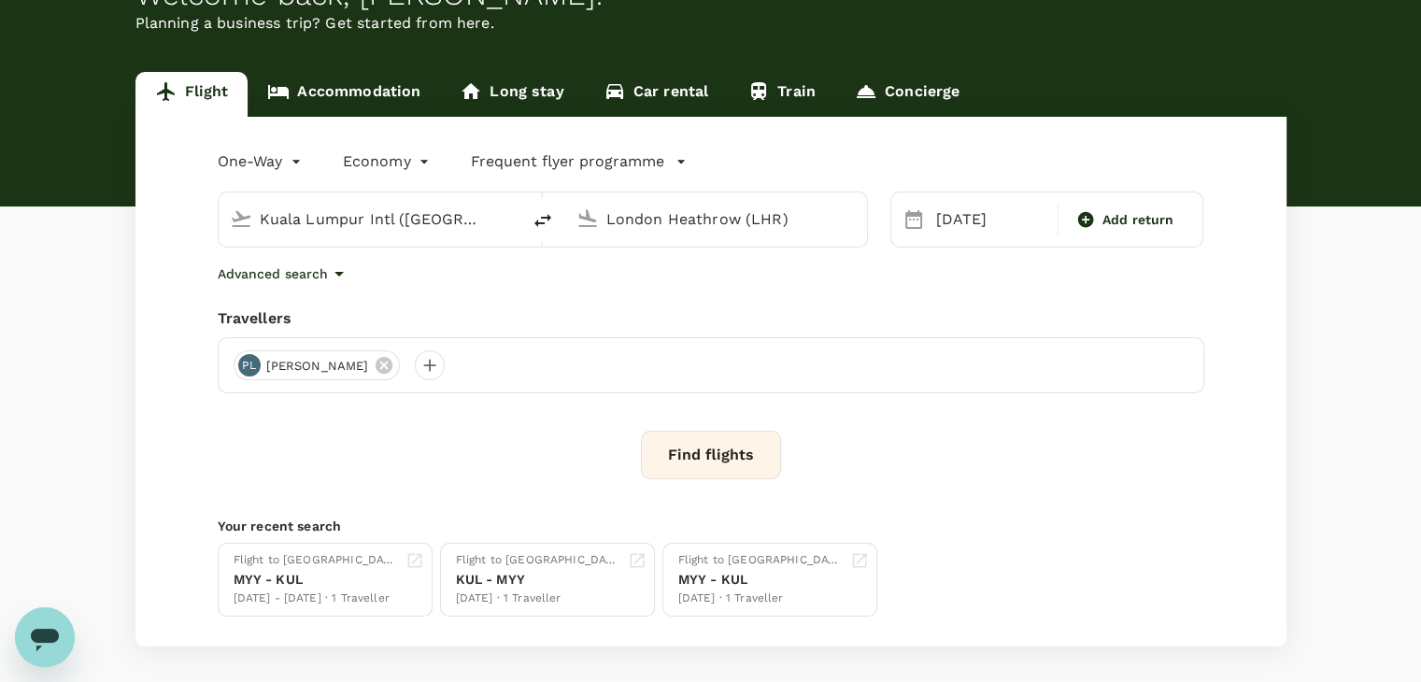
scroll to position [187, 0]
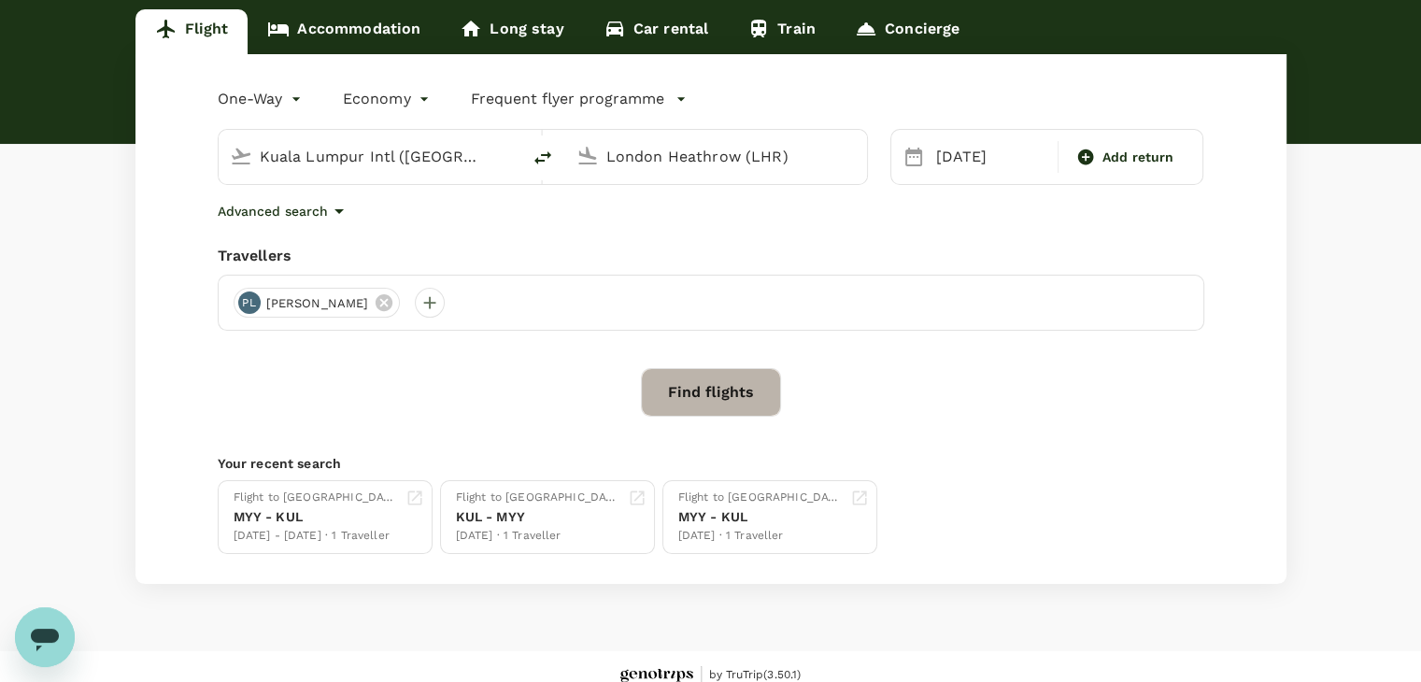
click at [750, 386] on button "Find flights" at bounding box center [711, 392] width 140 height 49
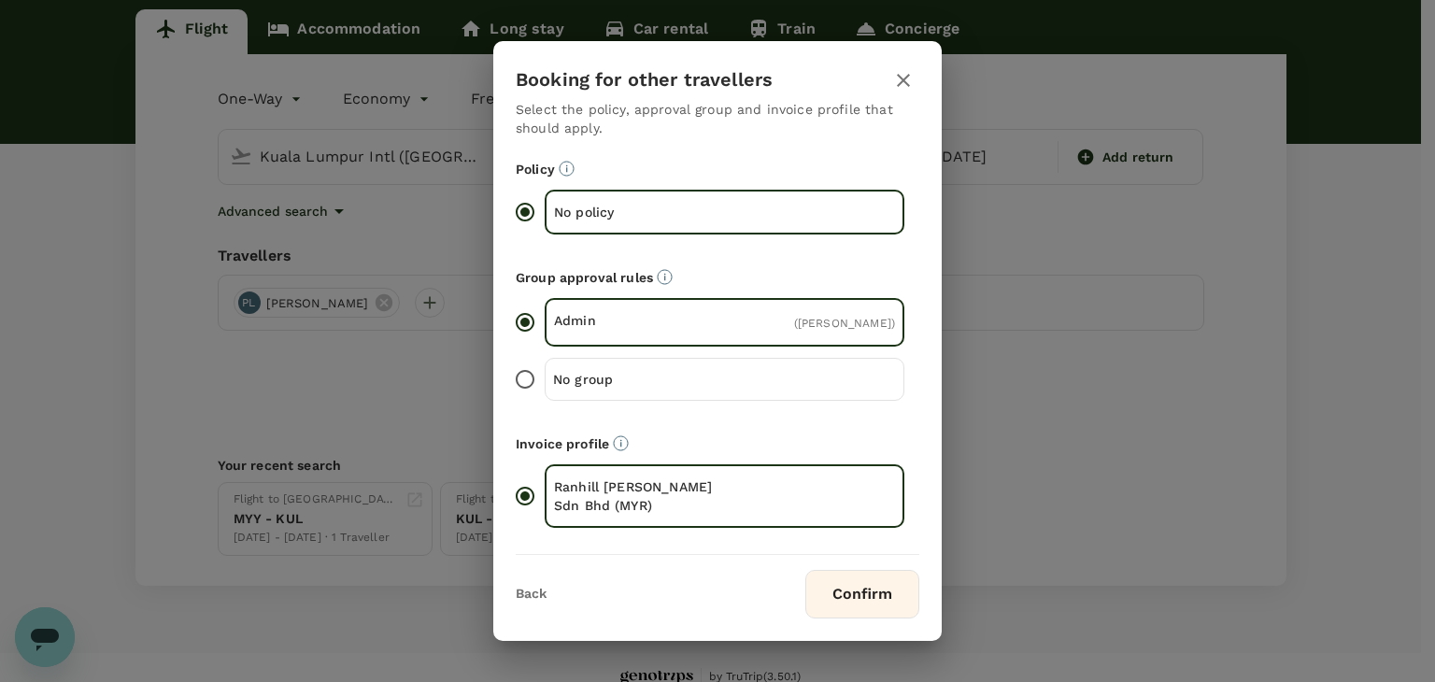
click at [852, 583] on button "Confirm" at bounding box center [863, 594] width 114 height 49
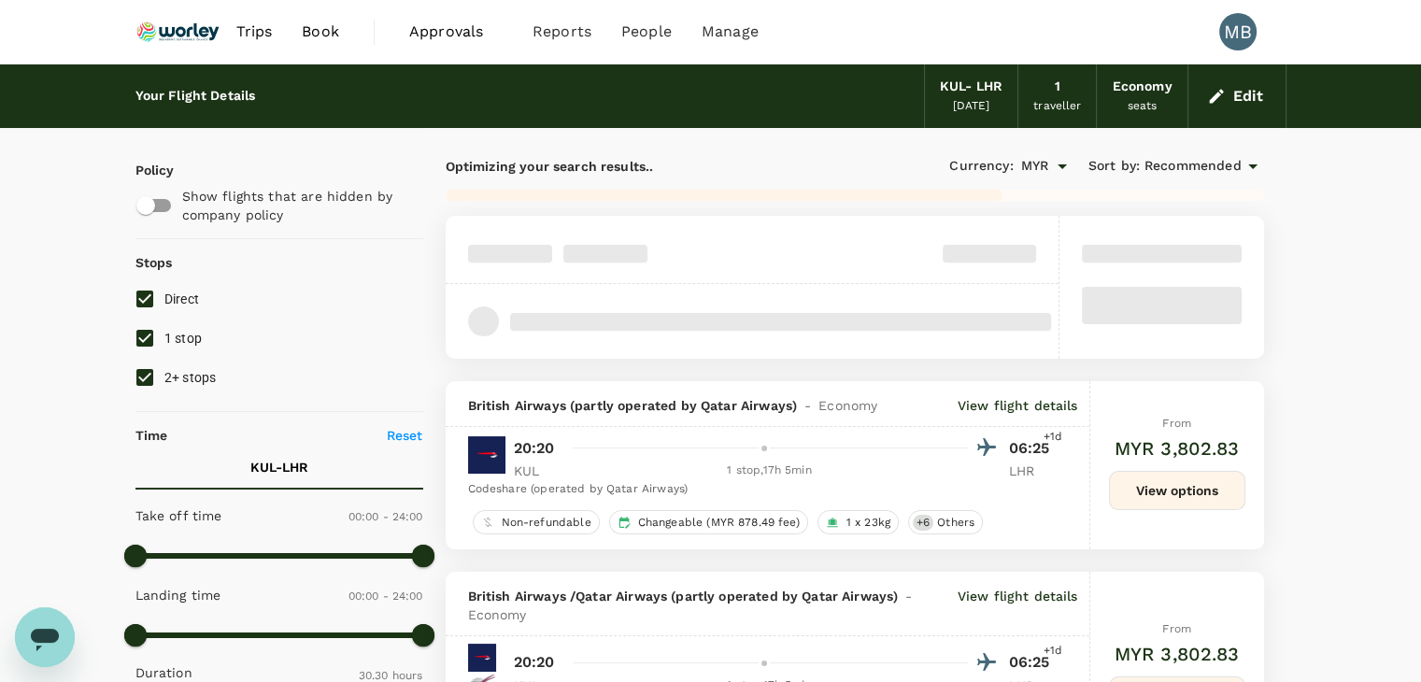
click at [148, 342] on input "1 stop" at bounding box center [144, 338] width 39 height 39
checkbox input "false"
type input "2165"
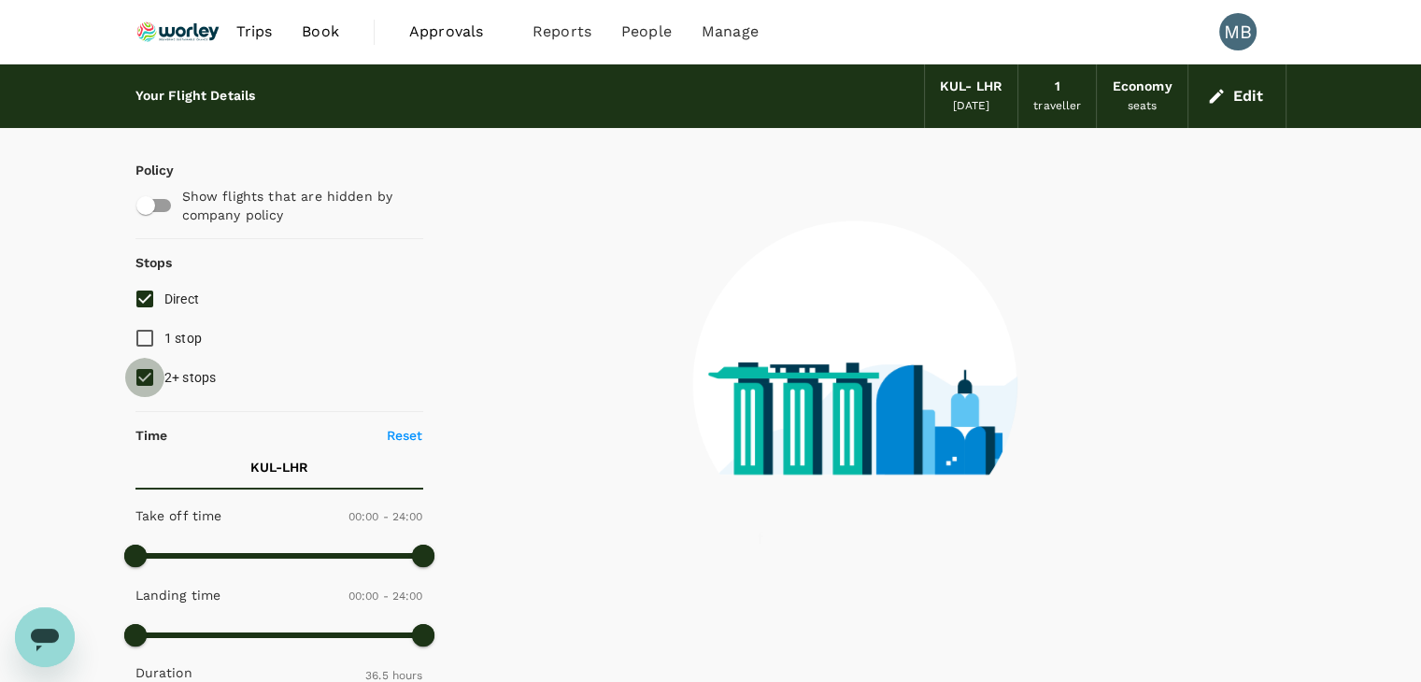
click at [144, 375] on input "2+ stops" at bounding box center [144, 377] width 39 height 39
checkbox input "false"
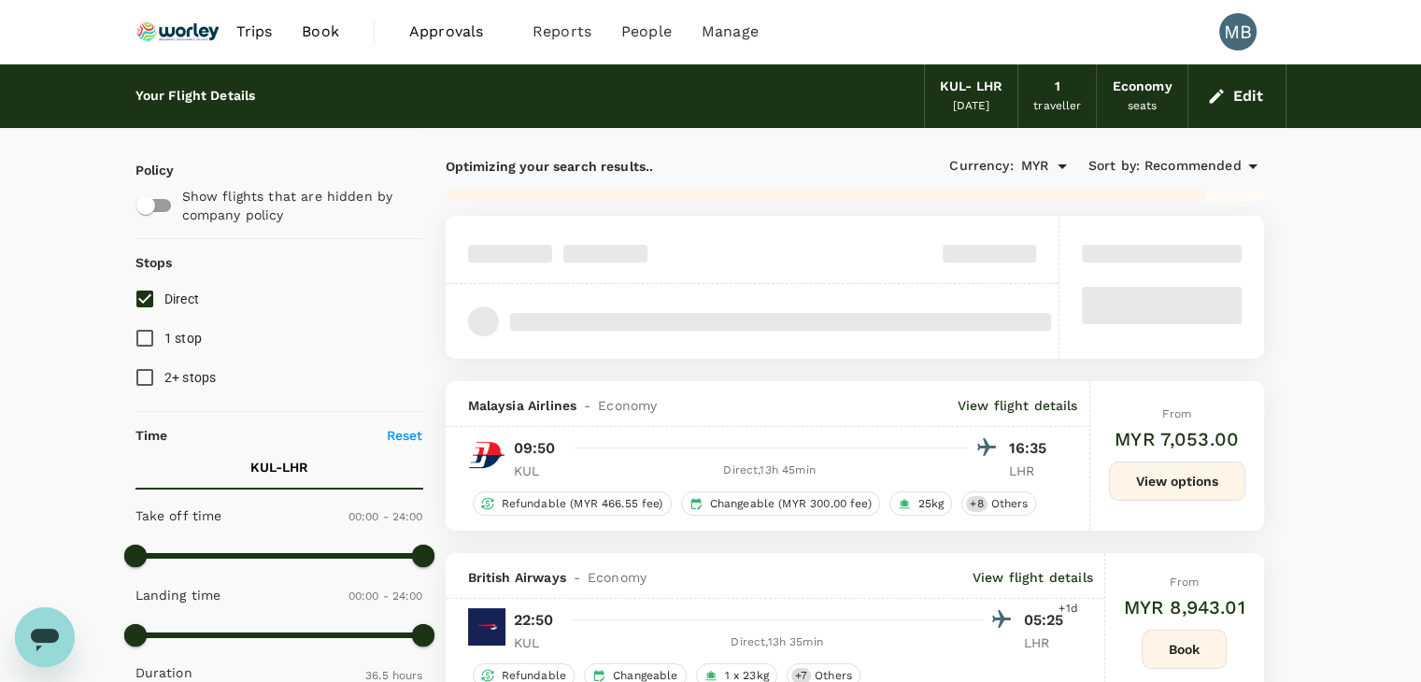
type input "4230"
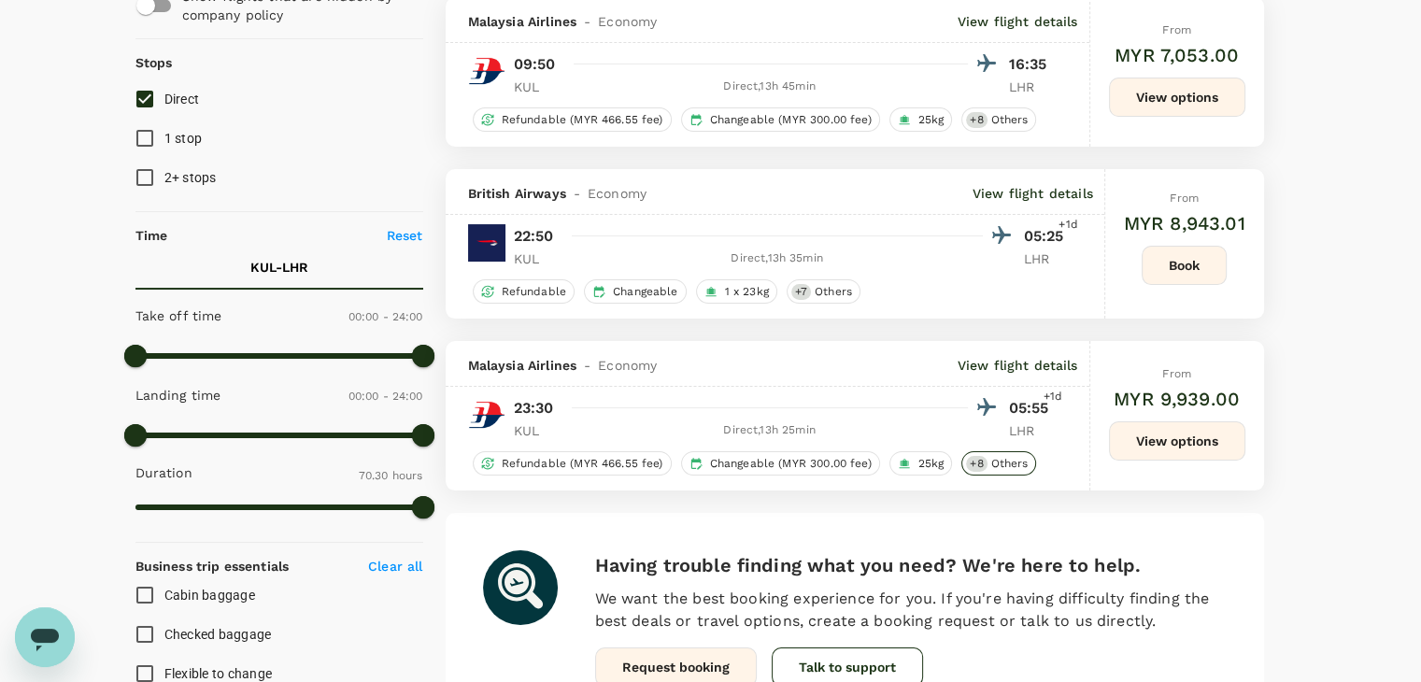
scroll to position [93, 0]
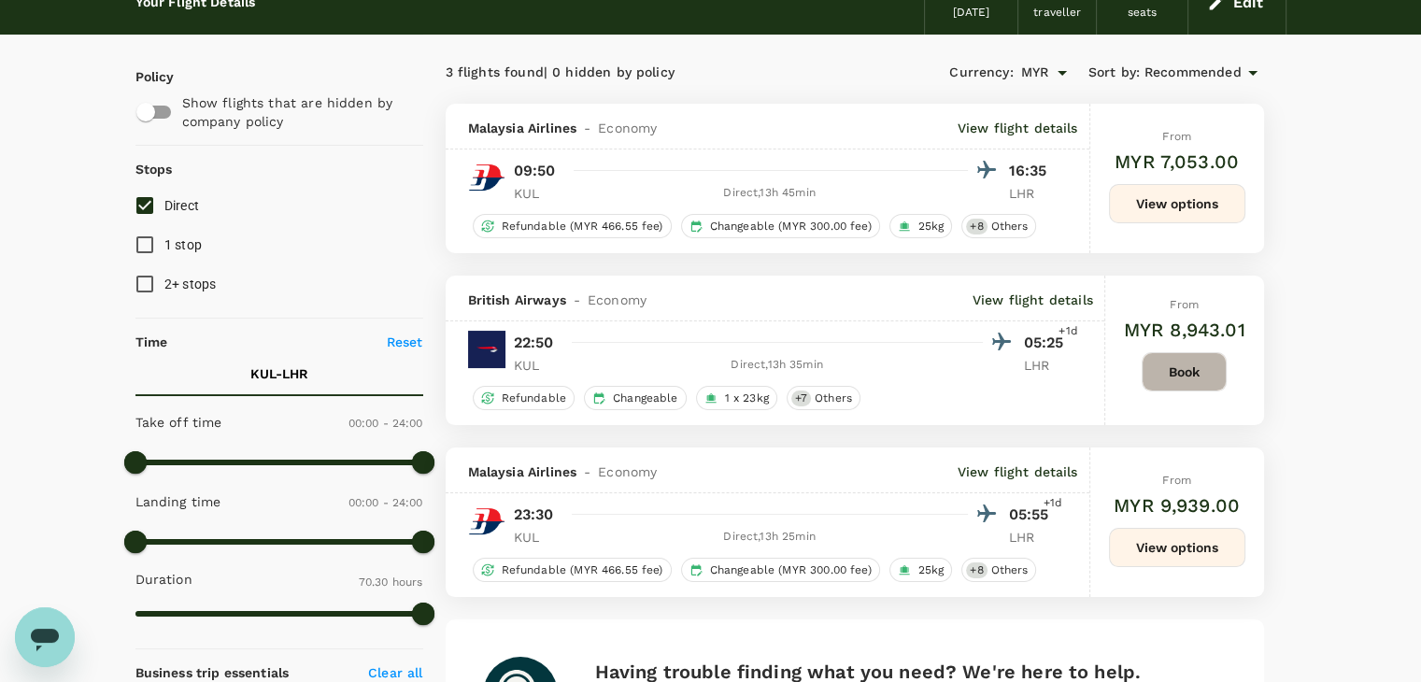
click at [1163, 366] on button "Book" at bounding box center [1184, 371] width 85 height 39
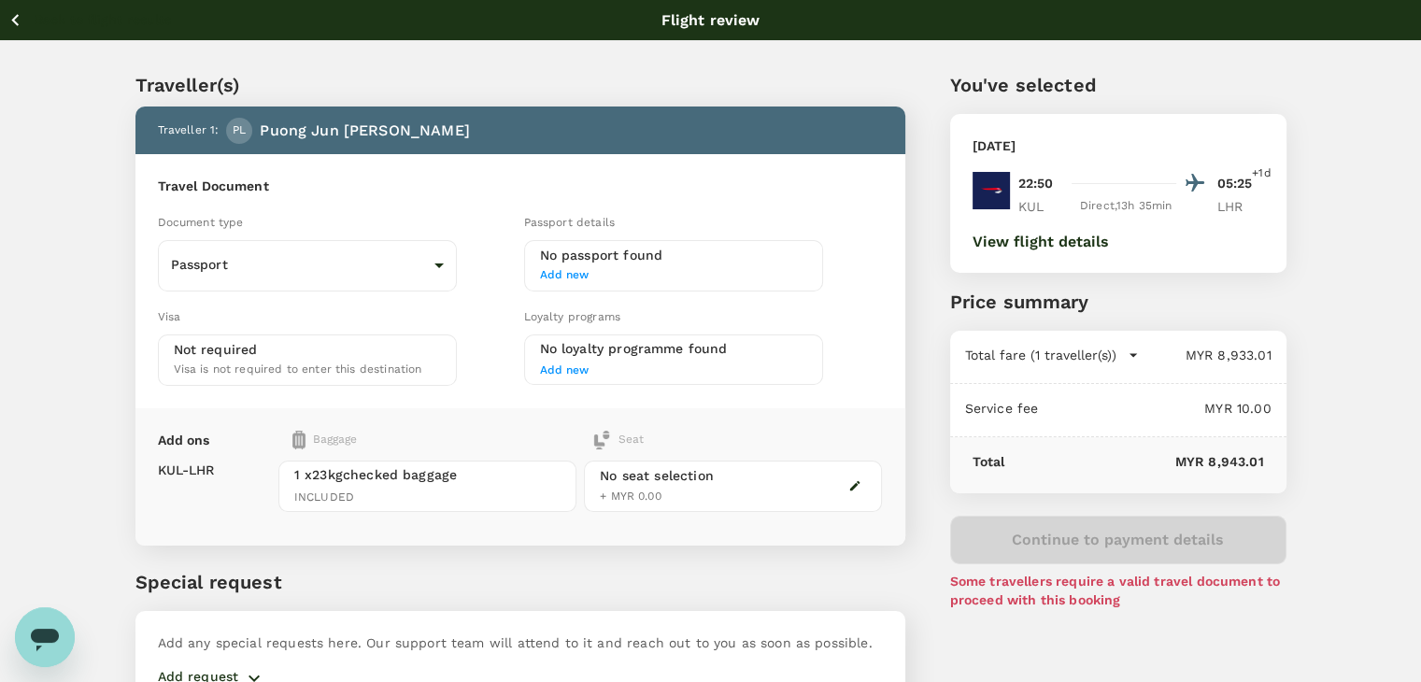
click at [11, 28] on icon "button" at bounding box center [15, 19] width 23 height 23
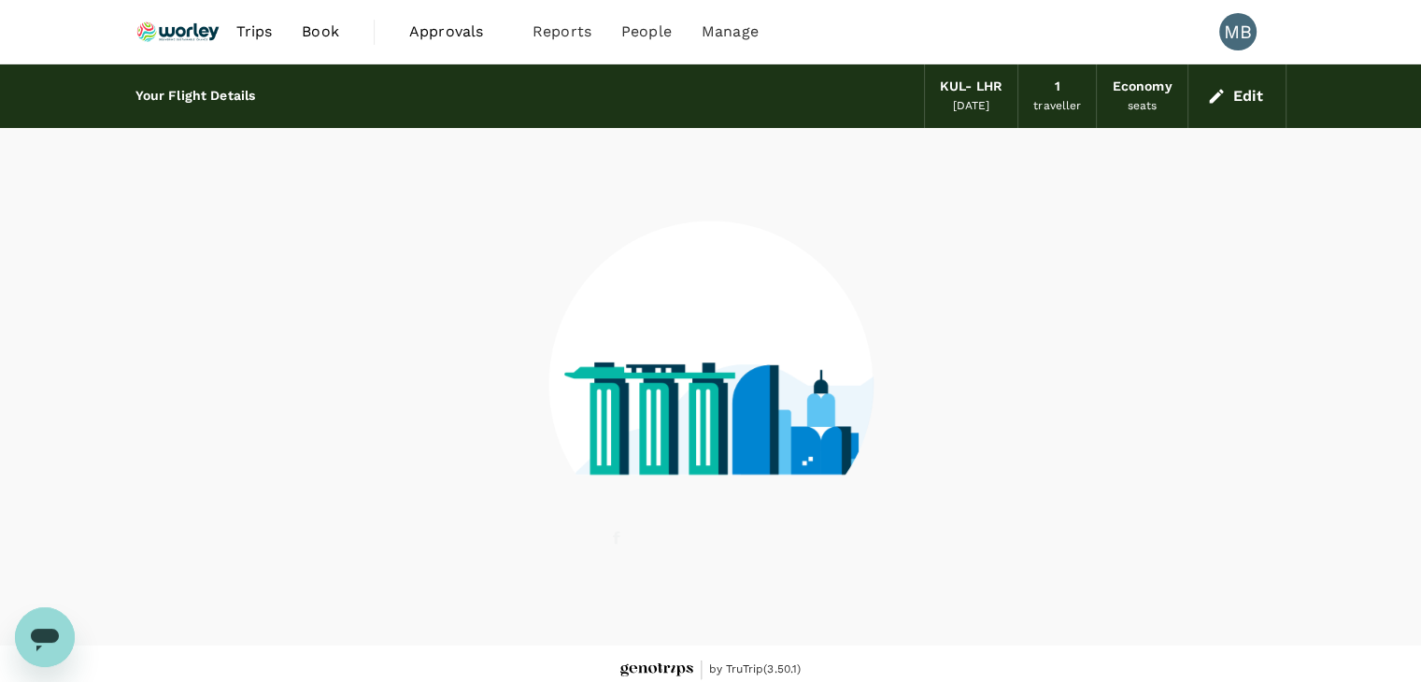
scroll to position [12, 0]
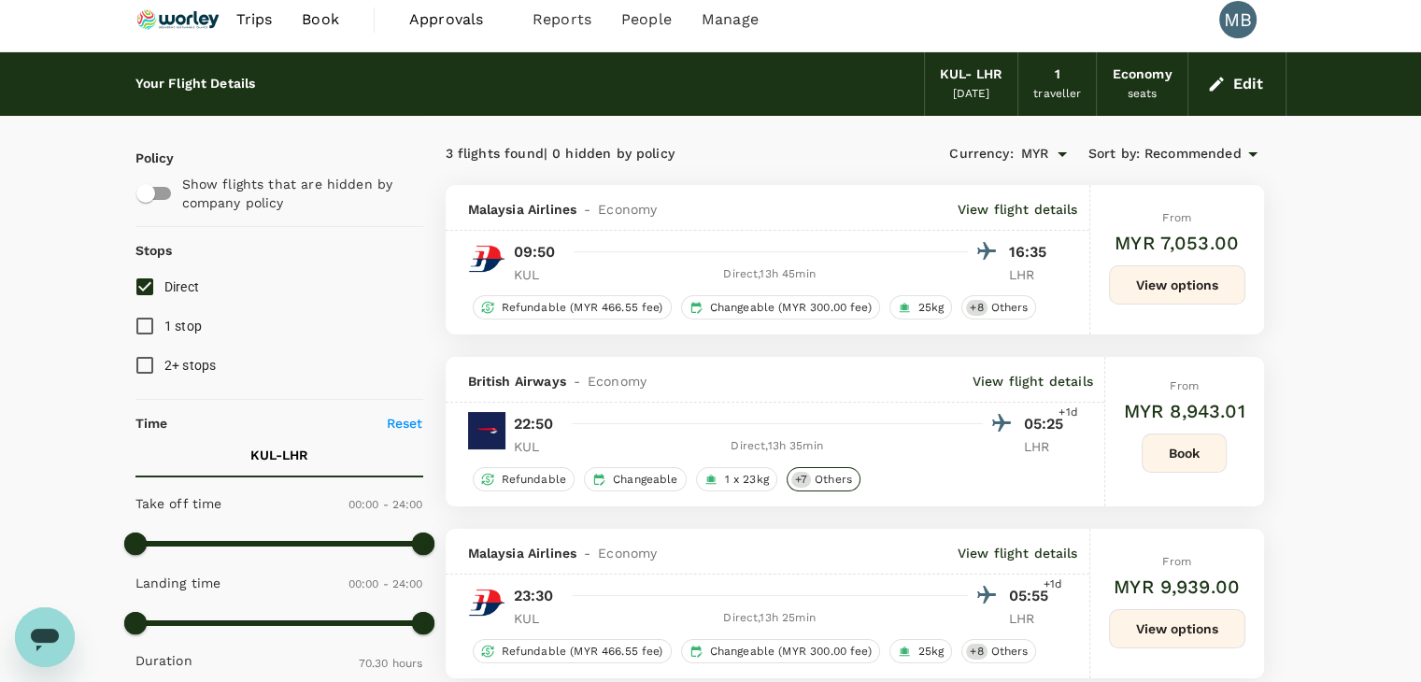
click at [817, 484] on span "Others" at bounding box center [833, 480] width 52 height 16
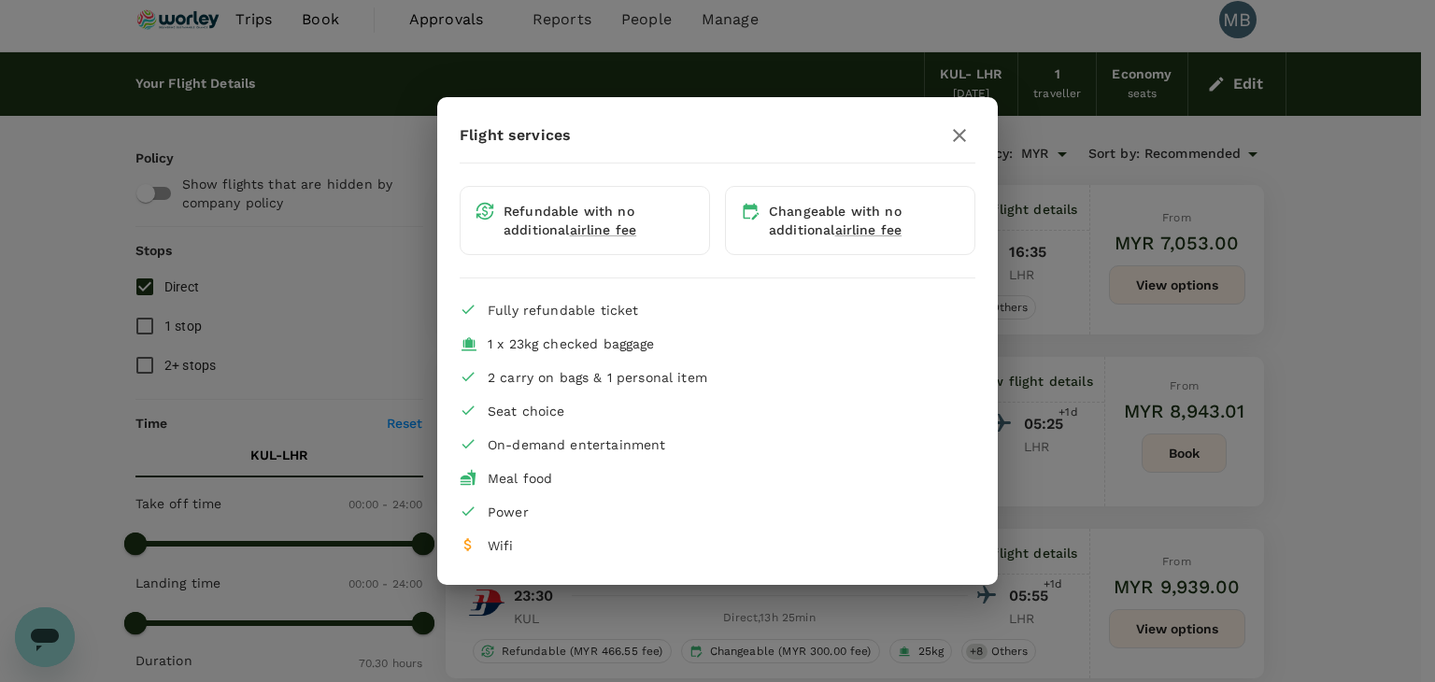
click at [970, 139] on icon "button" at bounding box center [960, 135] width 22 height 22
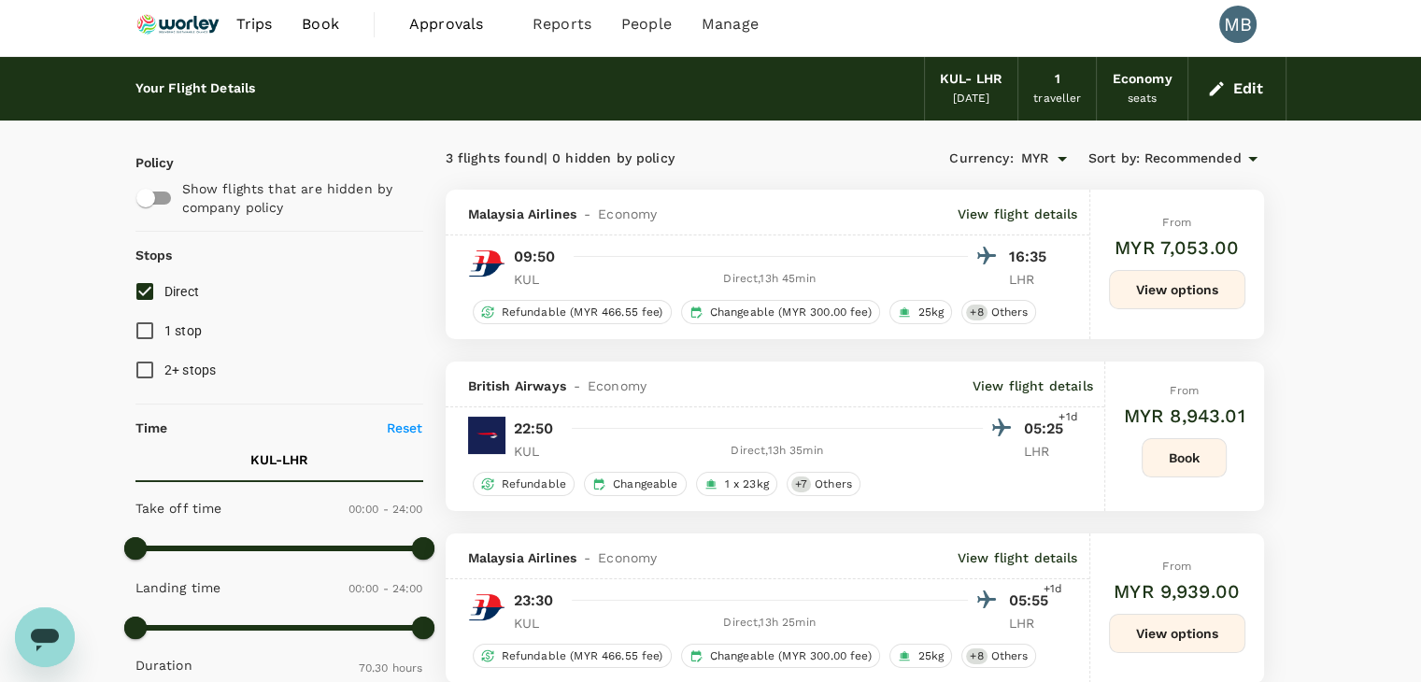
scroll to position [0, 0]
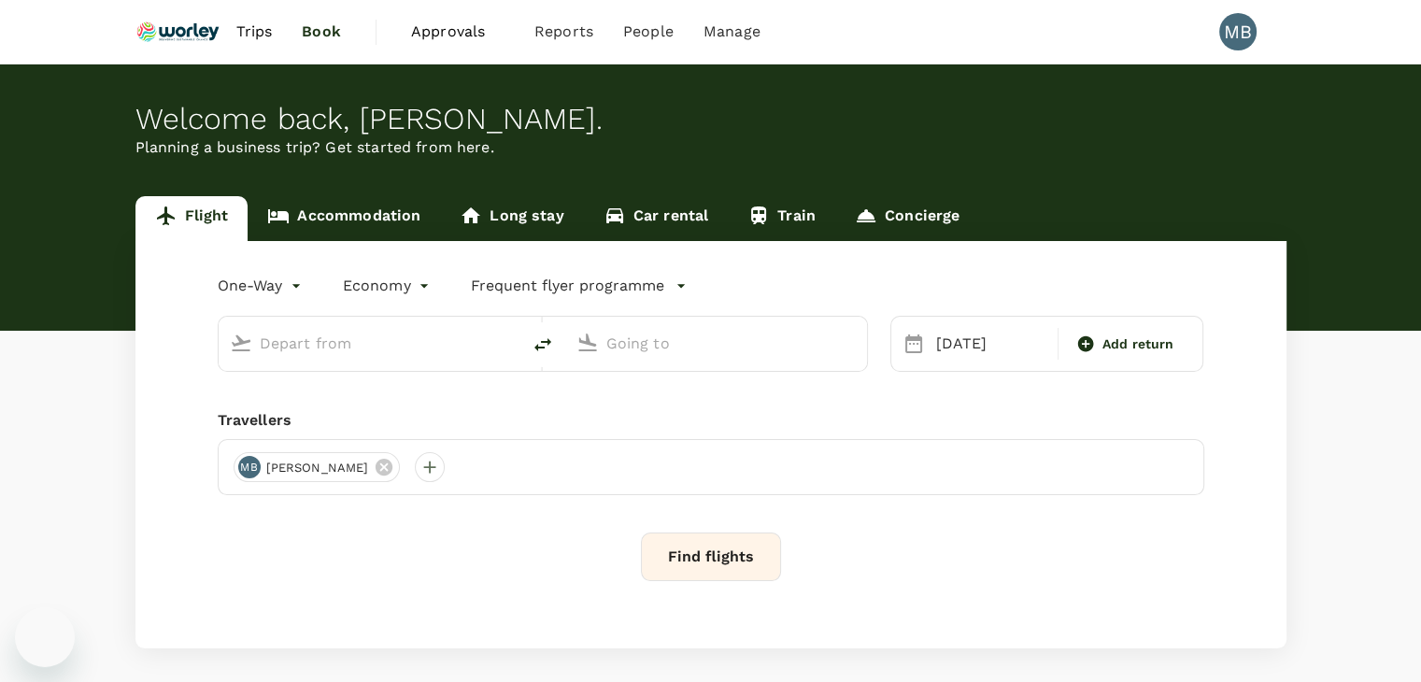
type input "Kuala Lumpur Intl ([GEOGRAPHIC_DATA])"
type input "London Heathrow (LHR)"
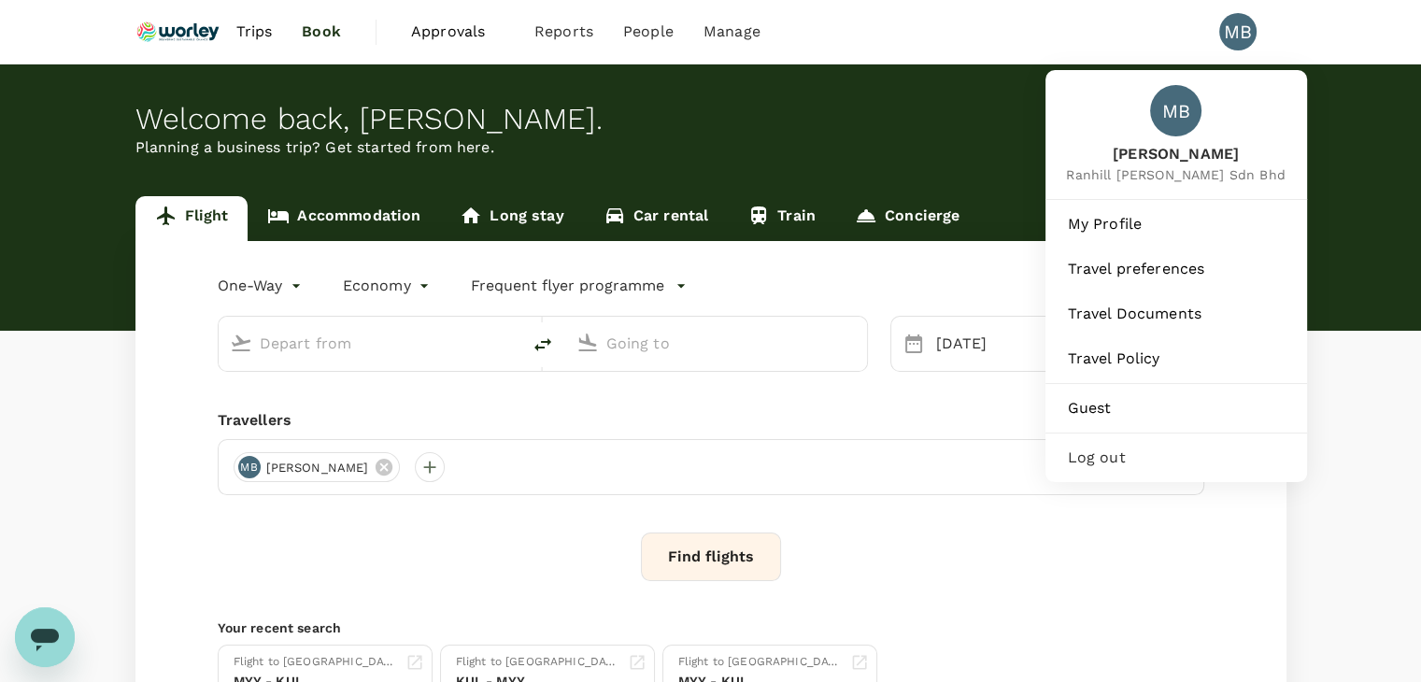
type input "Kuala Lumpur Intl ([GEOGRAPHIC_DATA])"
type input "London Heathrow (LHR)"
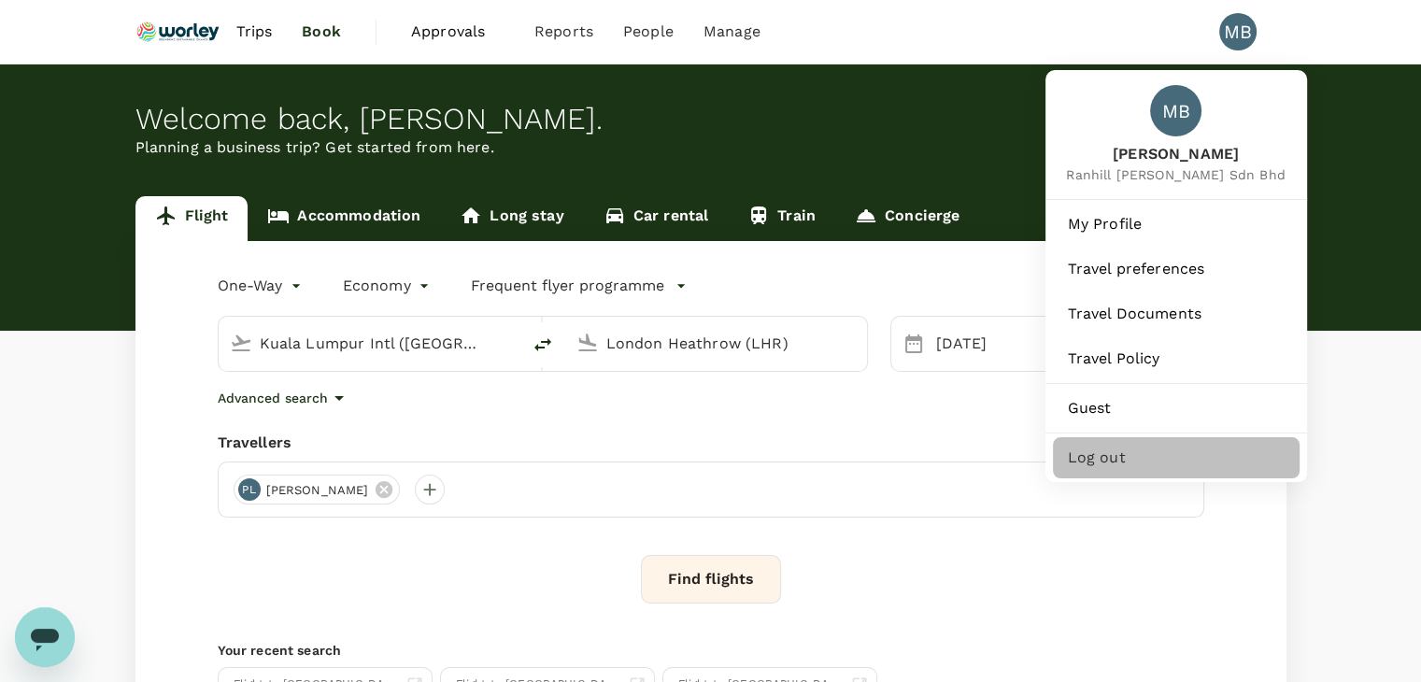
click at [1080, 469] on span "Log out" at bounding box center [1176, 458] width 217 height 22
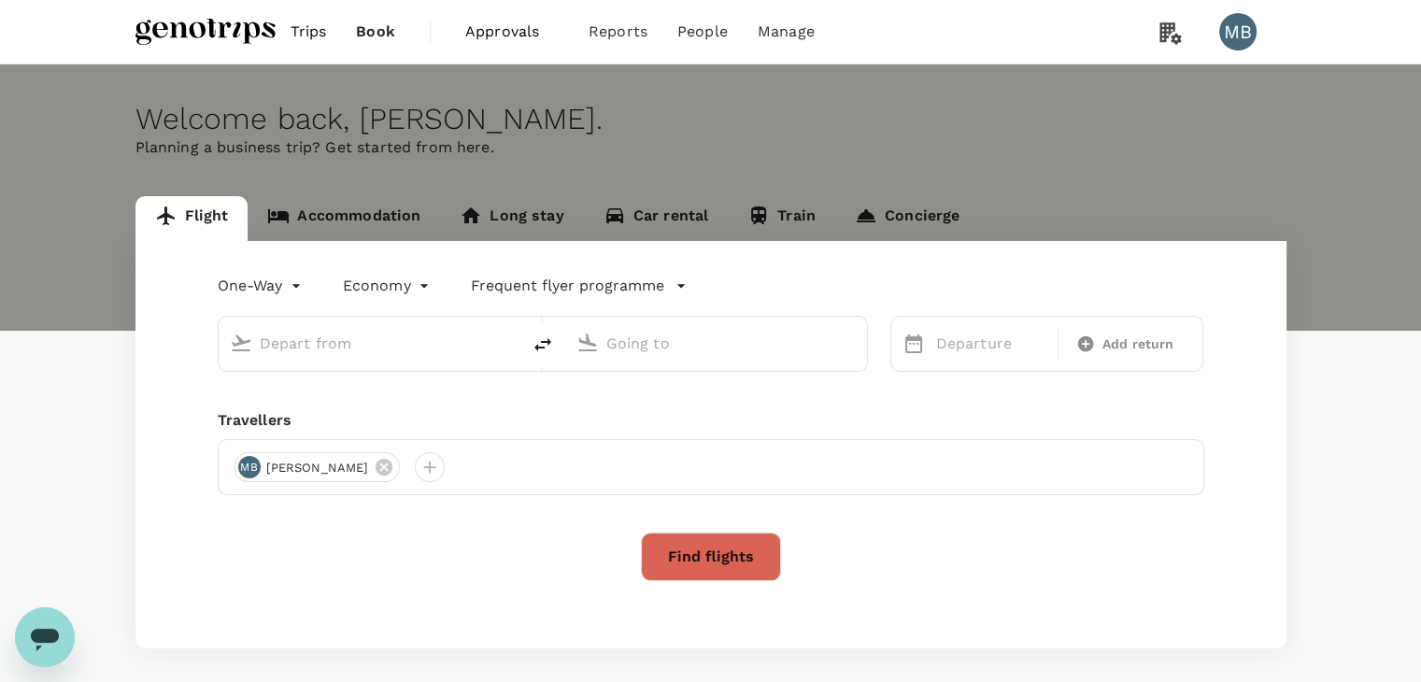
type input "roundtrip"
type input "Kuching Intl (KCH)"
type input "Miri Intl (MYY)"
type input "Kuching Intl (KCH)"
type input "Miri Intl (MYY)"
